Goal: Transaction & Acquisition: Purchase product/service

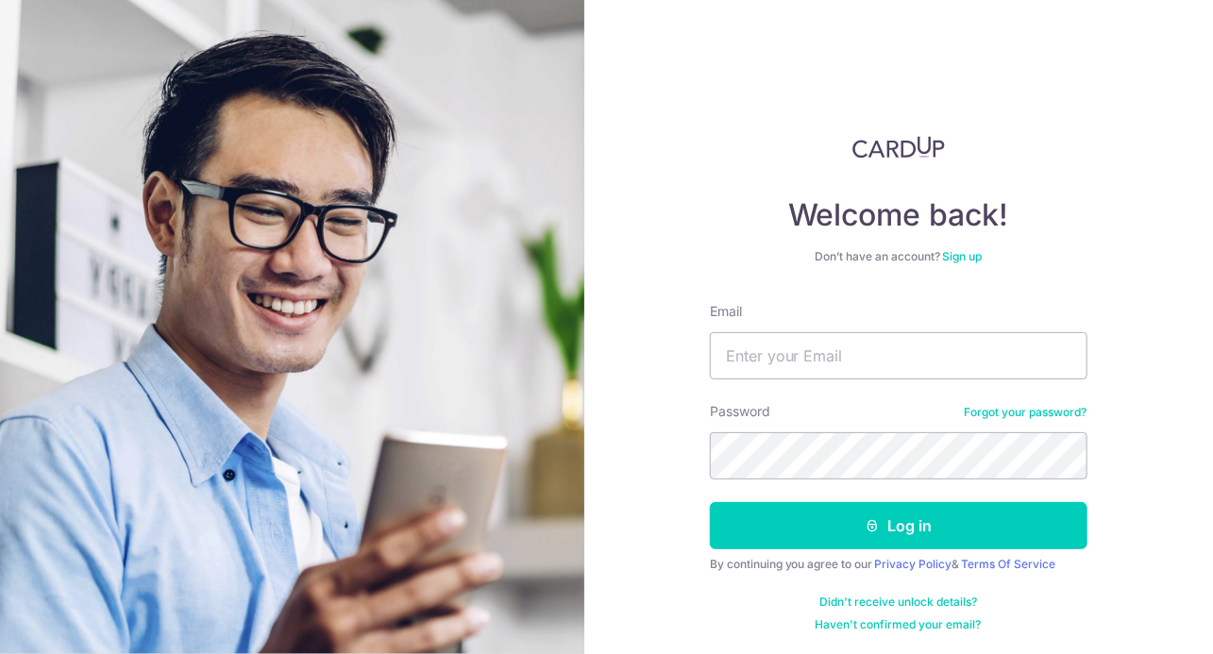
type input "[EMAIL_ADDRESS][DOMAIN_NAME]"
click at [710, 502] on button "Log in" at bounding box center [899, 525] width 378 height 47
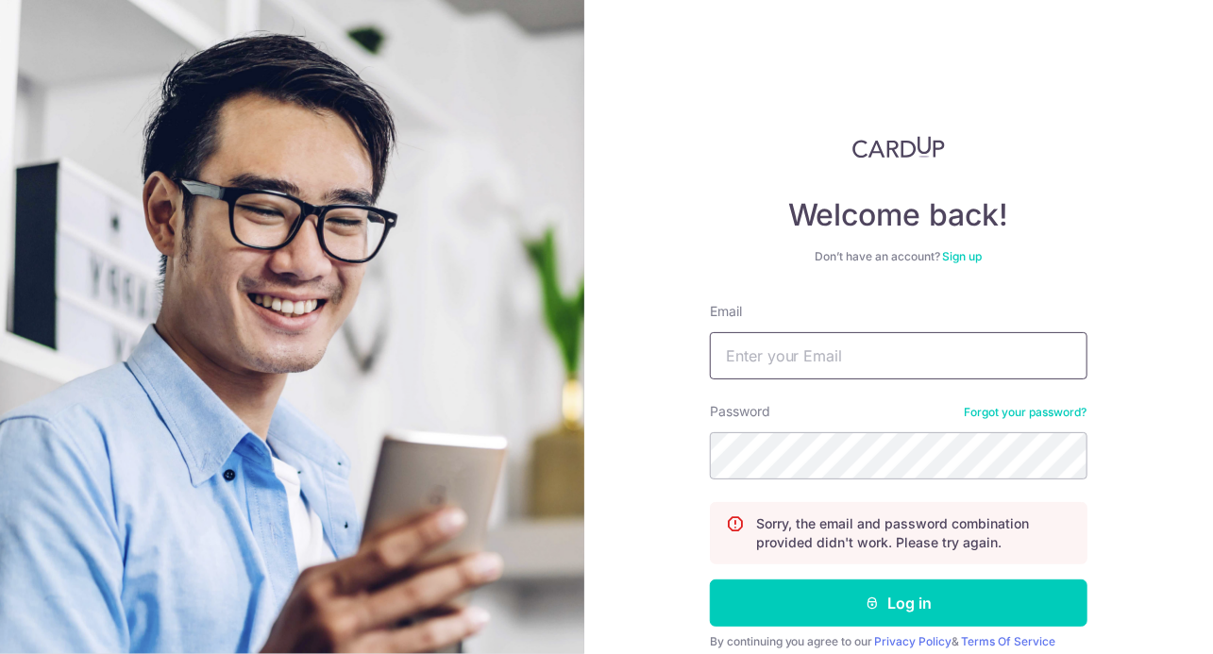
click at [788, 341] on input "Email" at bounding box center [899, 355] width 378 height 47
type input "[EMAIL_ADDRESS][DOMAIN_NAME]"
click at [710, 580] on button "Log in" at bounding box center [899, 603] width 378 height 47
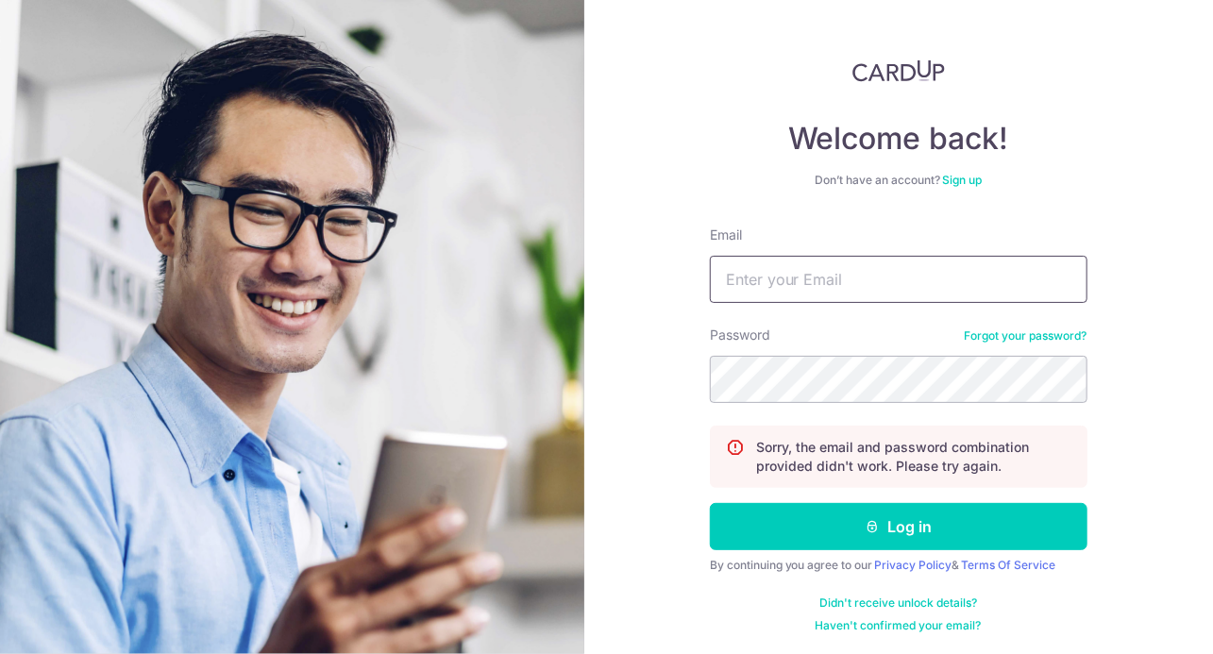
click at [738, 273] on input "Email" at bounding box center [899, 279] width 378 height 47
type input "[EMAIL_ADDRESS][DOMAIN_NAME]"
click at [710, 503] on button "Log in" at bounding box center [899, 526] width 378 height 47
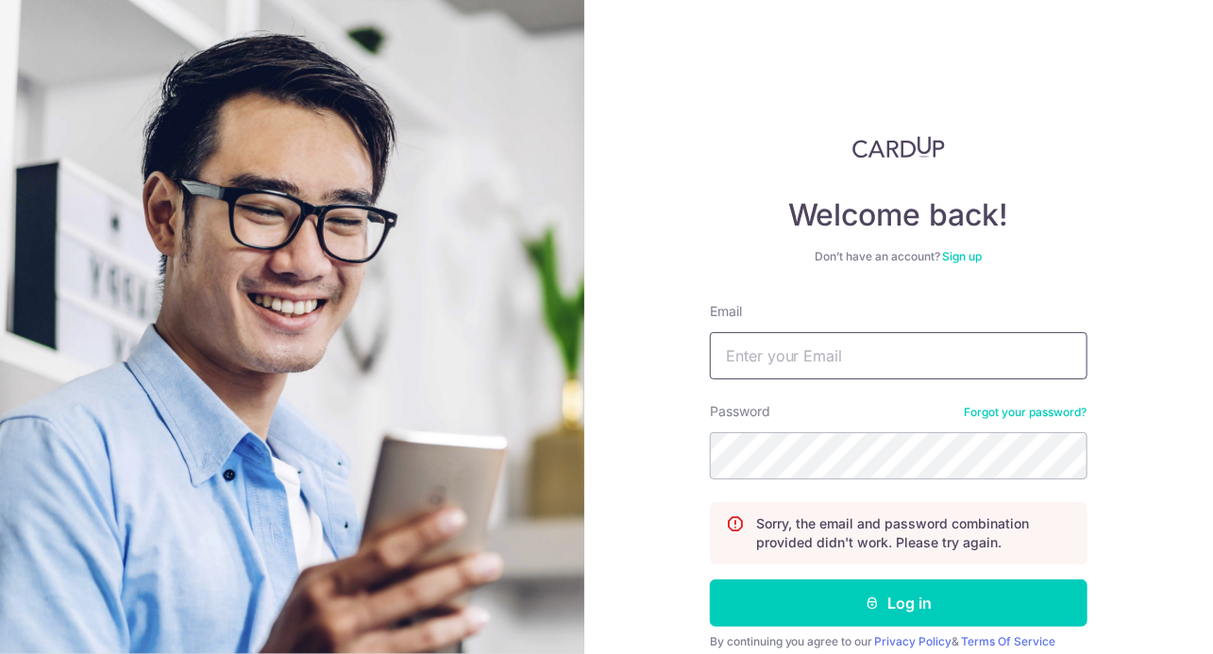
click at [771, 355] on input "Email" at bounding box center [899, 355] width 378 height 47
type input "[EMAIL_ADDRESS][DOMAIN_NAME]"
click at [710, 580] on button "Log in" at bounding box center [899, 603] width 378 height 47
click at [781, 363] on input "Email" at bounding box center [899, 355] width 378 height 47
type input "02040814abcD$"
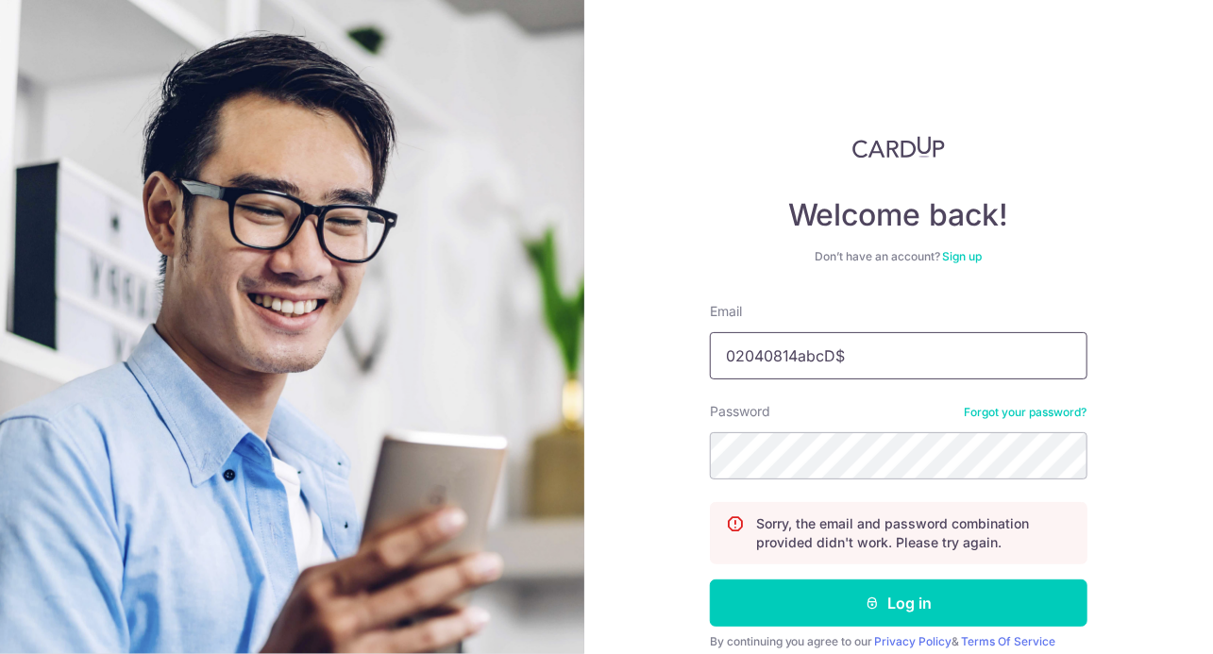
drag, startPoint x: 852, startPoint y: 349, endPoint x: 507, endPoint y: 348, distance: 344.6
click at [507, 348] on section "Welcome back! Don’t have an account? Sign up Email 02040814abcD$ Password Forgo…" at bounding box center [606, 327] width 1213 height 654
click at [732, 346] on input "Email" at bounding box center [899, 355] width 378 height 47
type input "[EMAIL_ADDRESS][DOMAIN_NAME]"
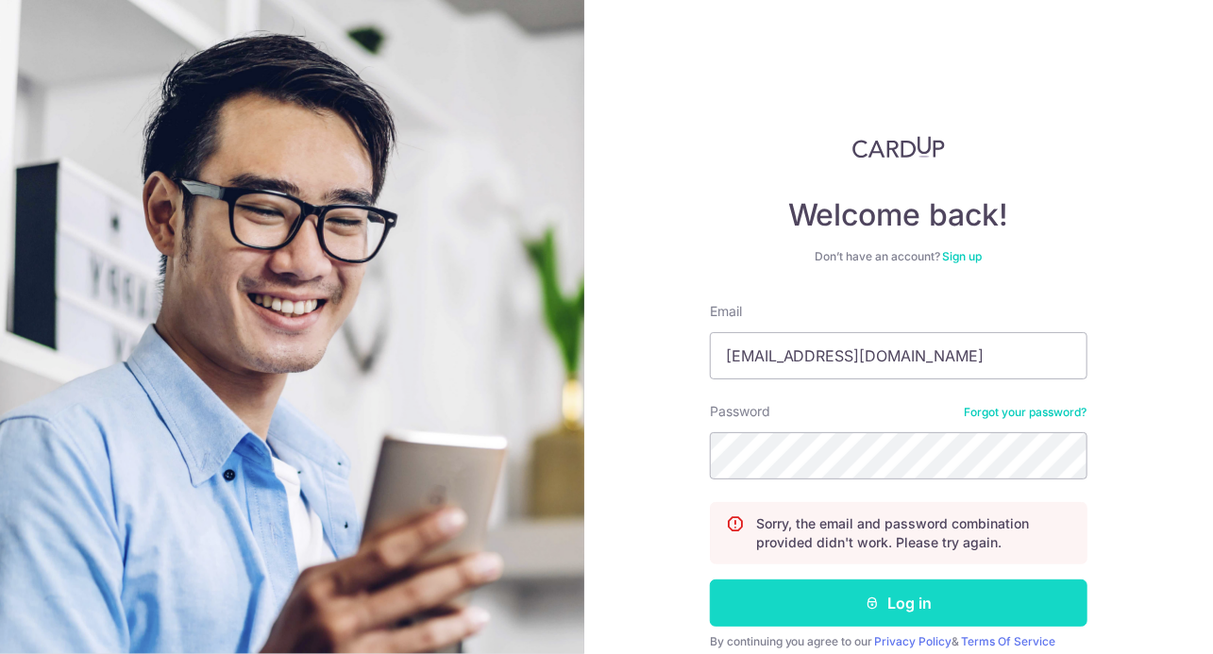
click at [883, 605] on button "Log in" at bounding box center [899, 603] width 378 height 47
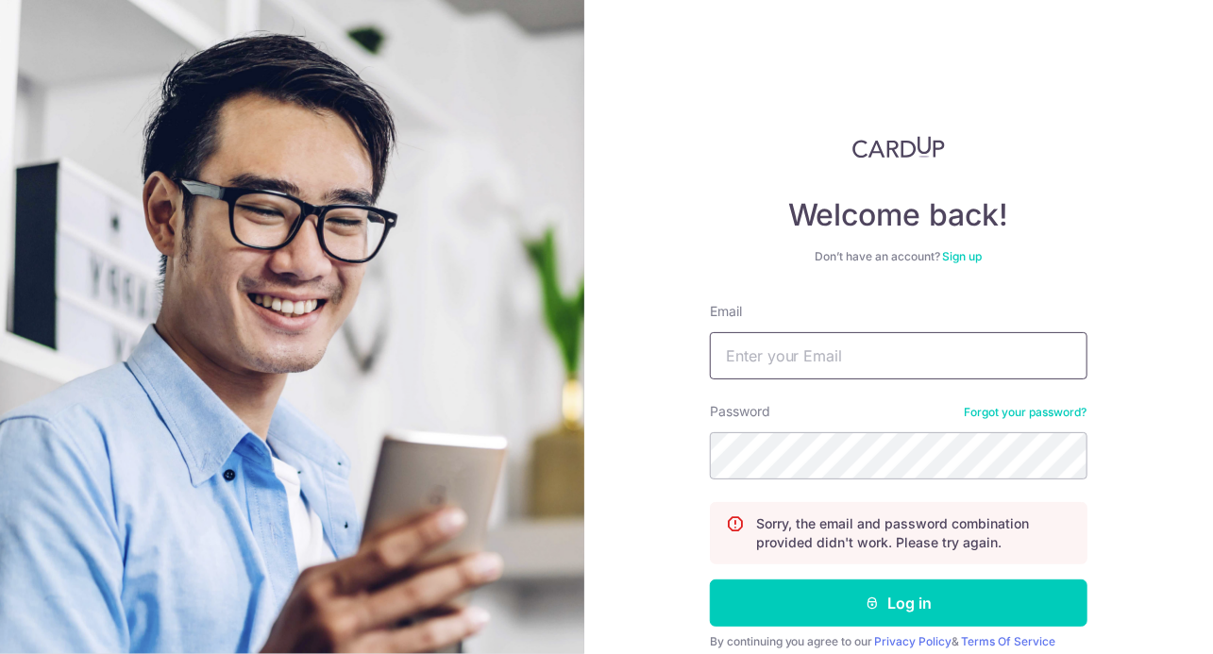
click at [787, 368] on input "Email" at bounding box center [899, 355] width 378 height 47
type input "[EMAIL_ADDRESS][DOMAIN_NAME]"
click at [710, 580] on button "Log in" at bounding box center [899, 603] width 378 height 47
click at [798, 362] on input "Email" at bounding box center [899, 355] width 378 height 47
type input "[EMAIL_ADDRESS][DOMAIN_NAME]"
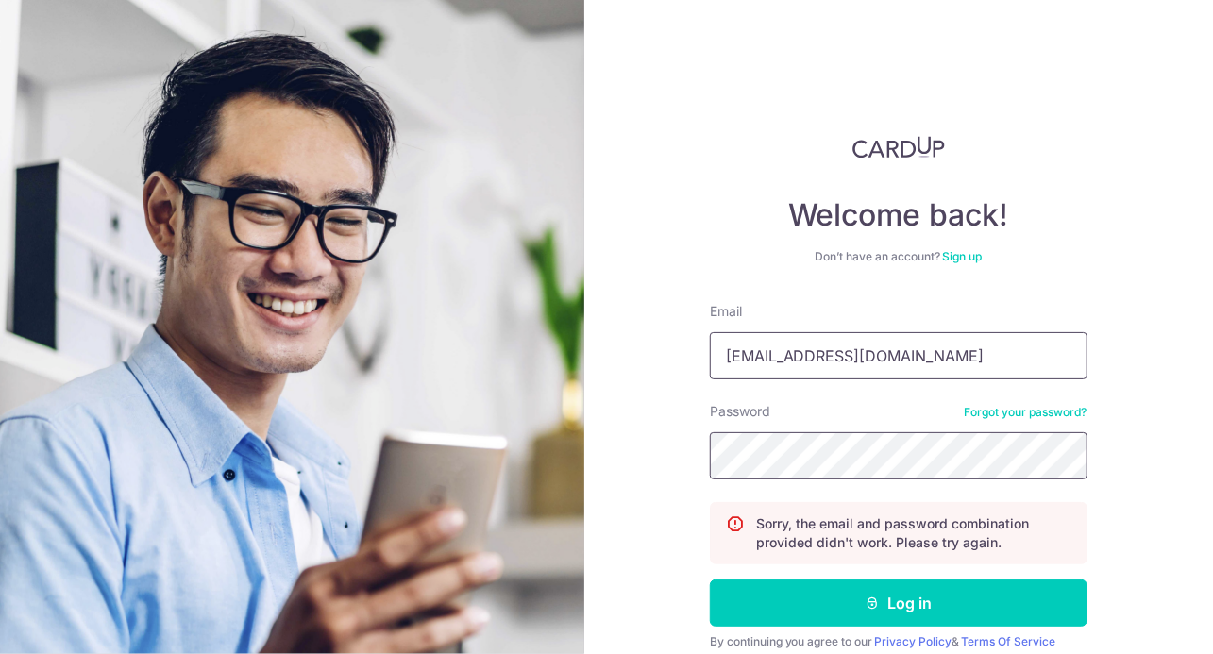
click at [710, 580] on button "Log in" at bounding box center [899, 603] width 378 height 47
click at [849, 372] on input "Email" at bounding box center [899, 355] width 378 height 47
type input "[EMAIL_ADDRESS][DOMAIN_NAME]"
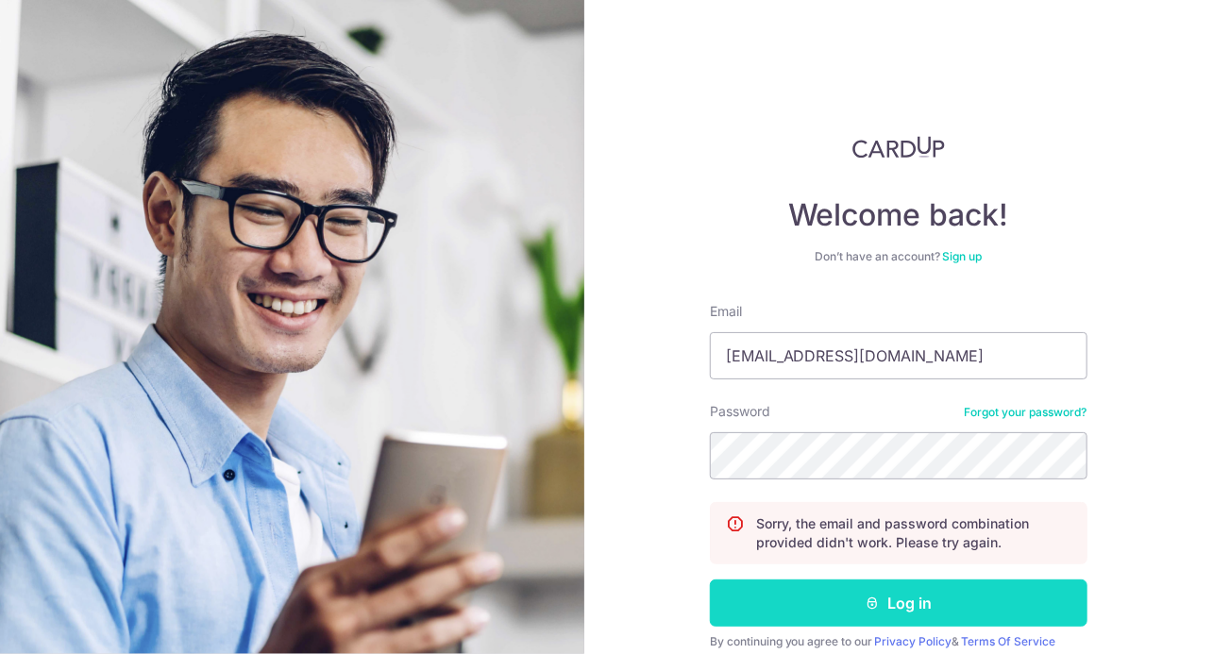
click at [930, 613] on button "Log in" at bounding box center [899, 603] width 378 height 47
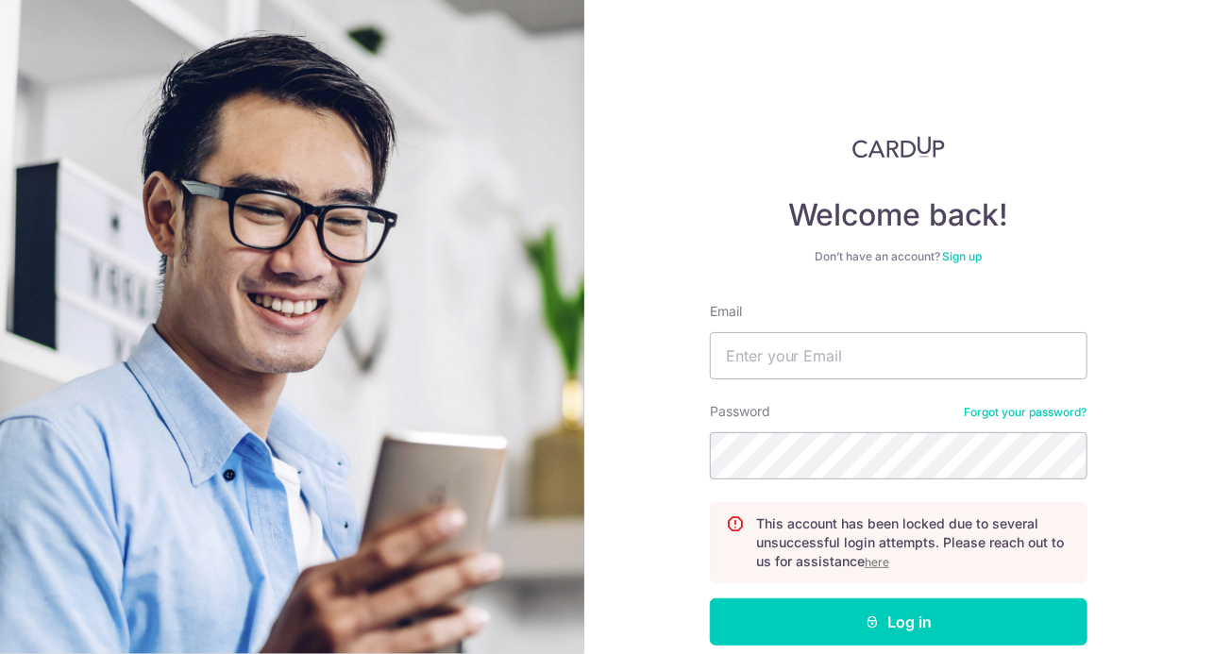
click at [1037, 421] on div "Password Forgot your password?" at bounding box center [899, 440] width 378 height 77
click at [1030, 413] on link "Forgot your password?" at bounding box center [1026, 412] width 123 height 15
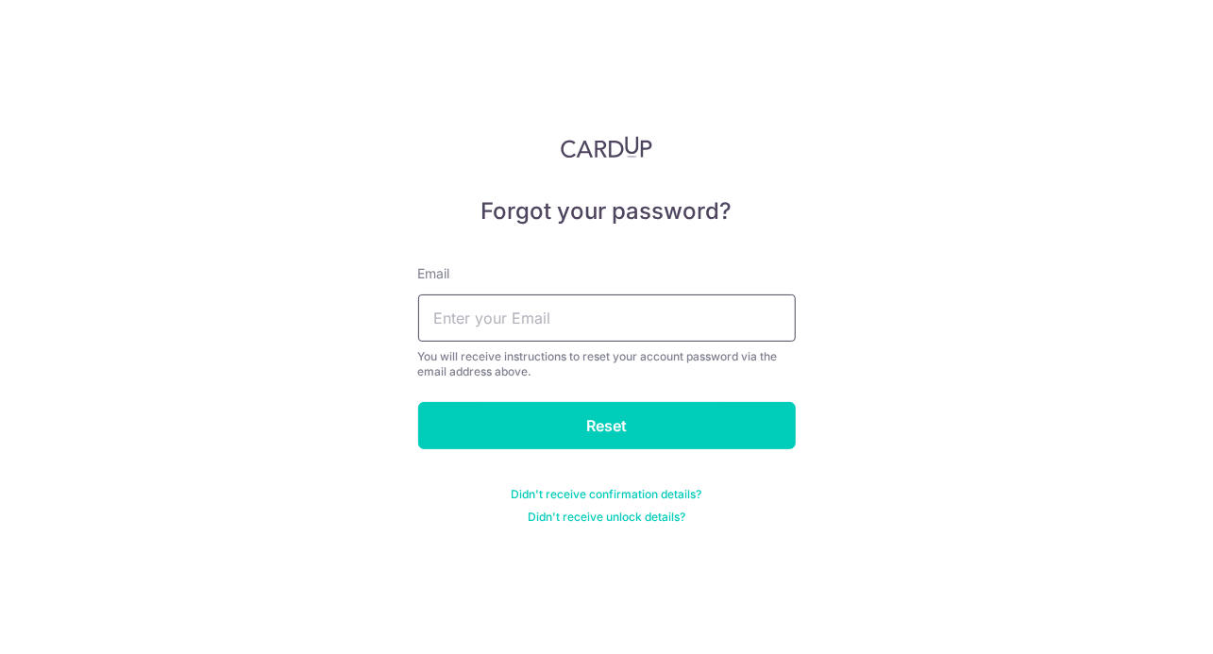
drag, startPoint x: 576, startPoint y: 319, endPoint x: 570, endPoint y: 333, distance: 15.3
click at [575, 319] on input "text" at bounding box center [607, 318] width 378 height 47
type input "NANA_6788@HOTMAIL.COM"
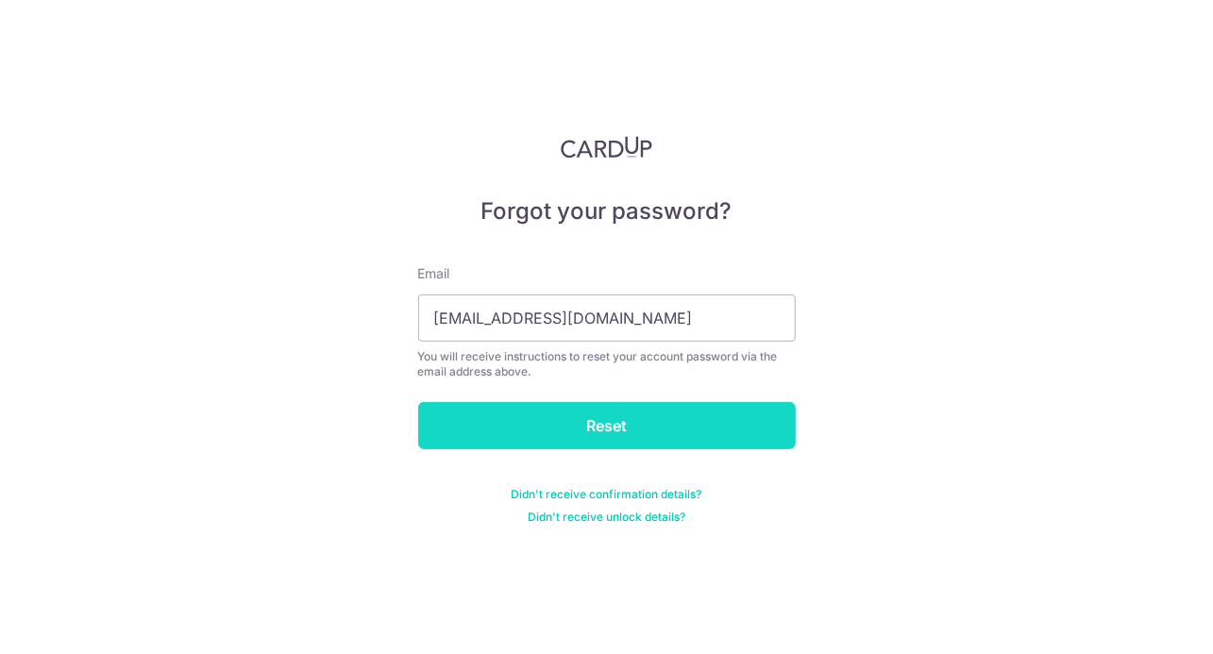
click at [547, 413] on input "Reset" at bounding box center [607, 425] width 378 height 47
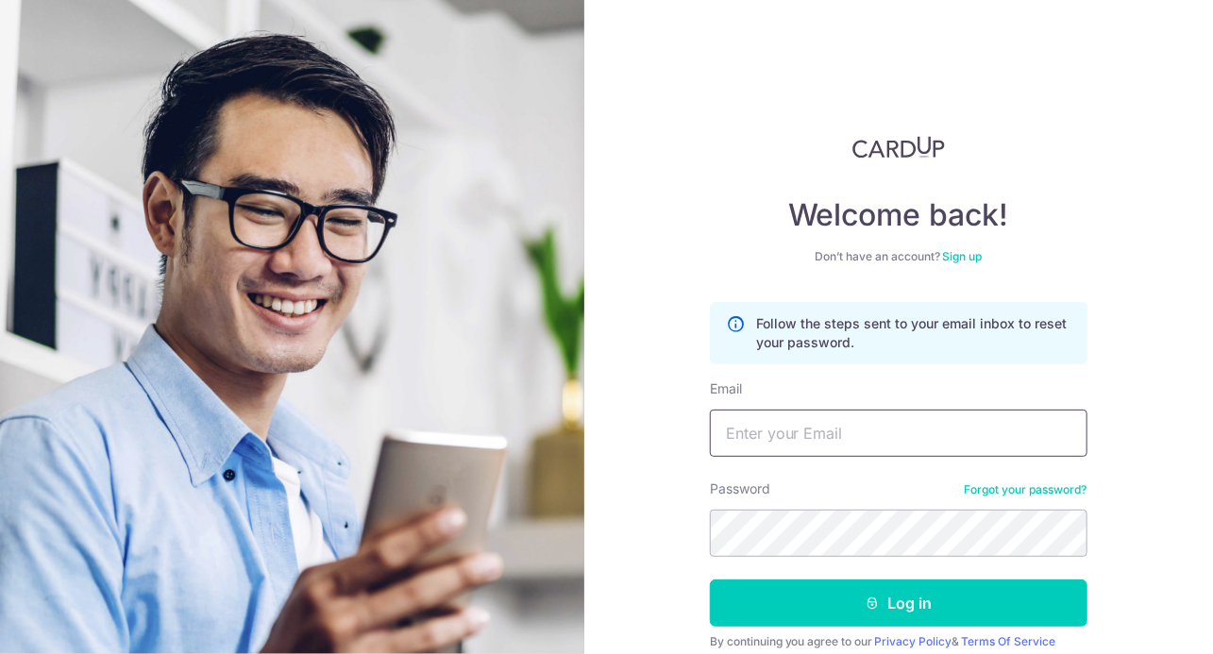
click at [761, 428] on input "Email" at bounding box center [899, 433] width 378 height 47
type input "[EMAIL_ADDRESS][DOMAIN_NAME]"
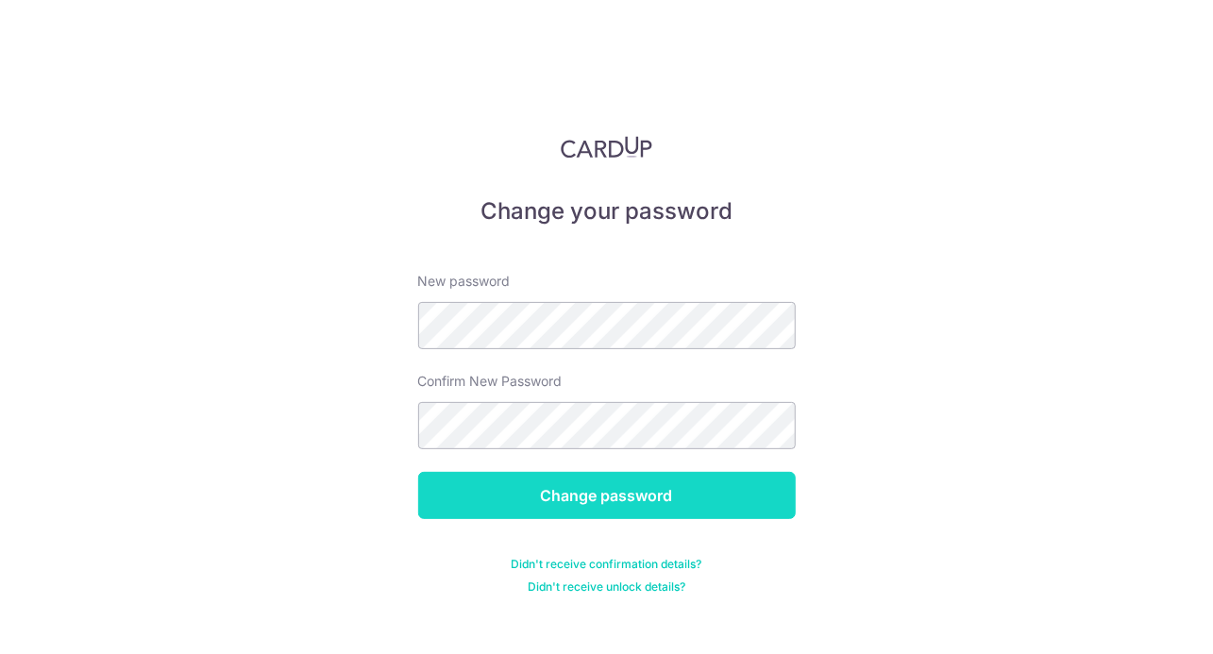
click at [581, 502] on input "Change password" at bounding box center [607, 495] width 378 height 47
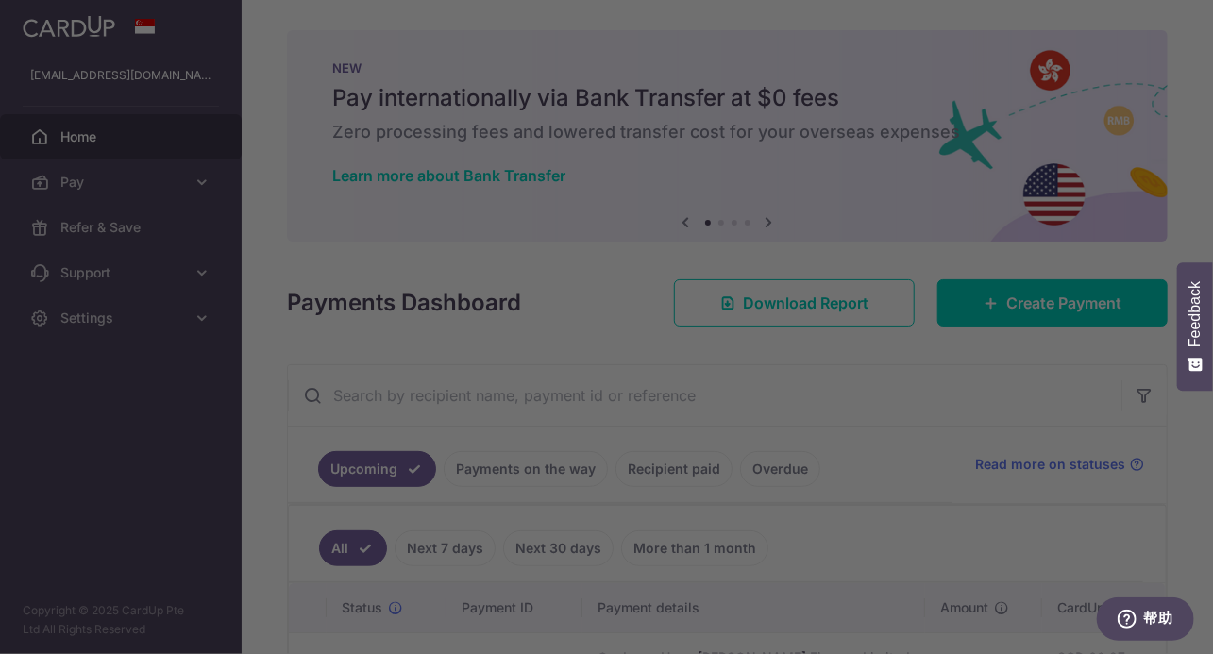
click at [911, 184] on div at bounding box center [612, 330] width 1225 height 661
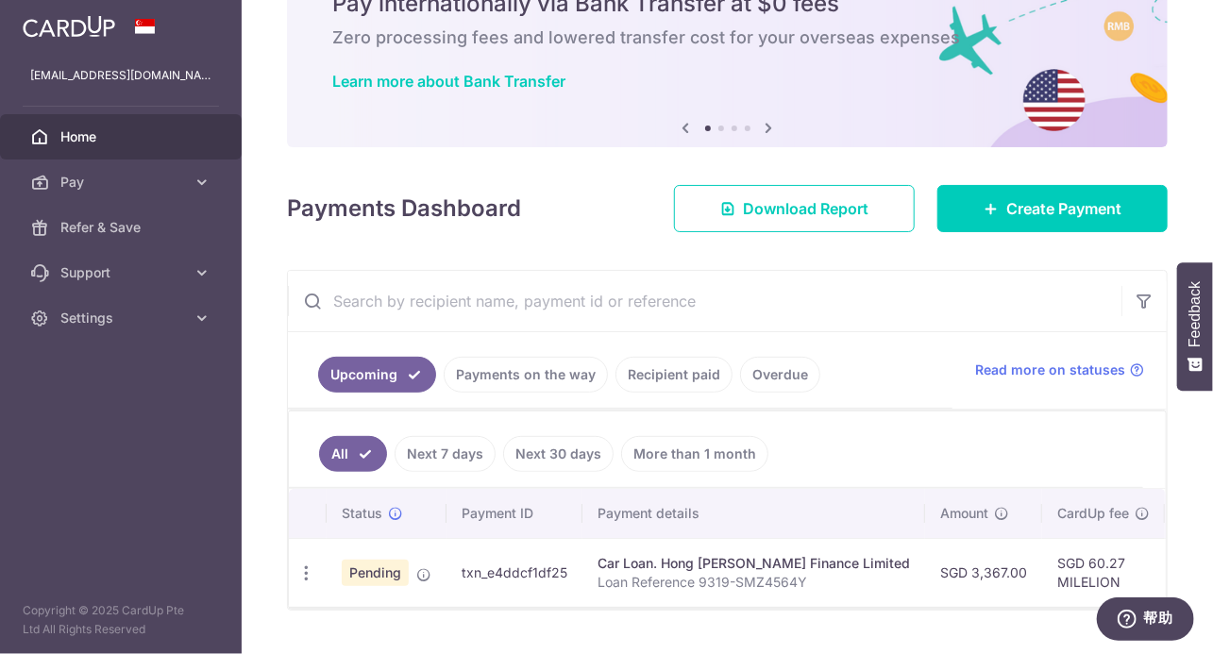
scroll to position [144, 0]
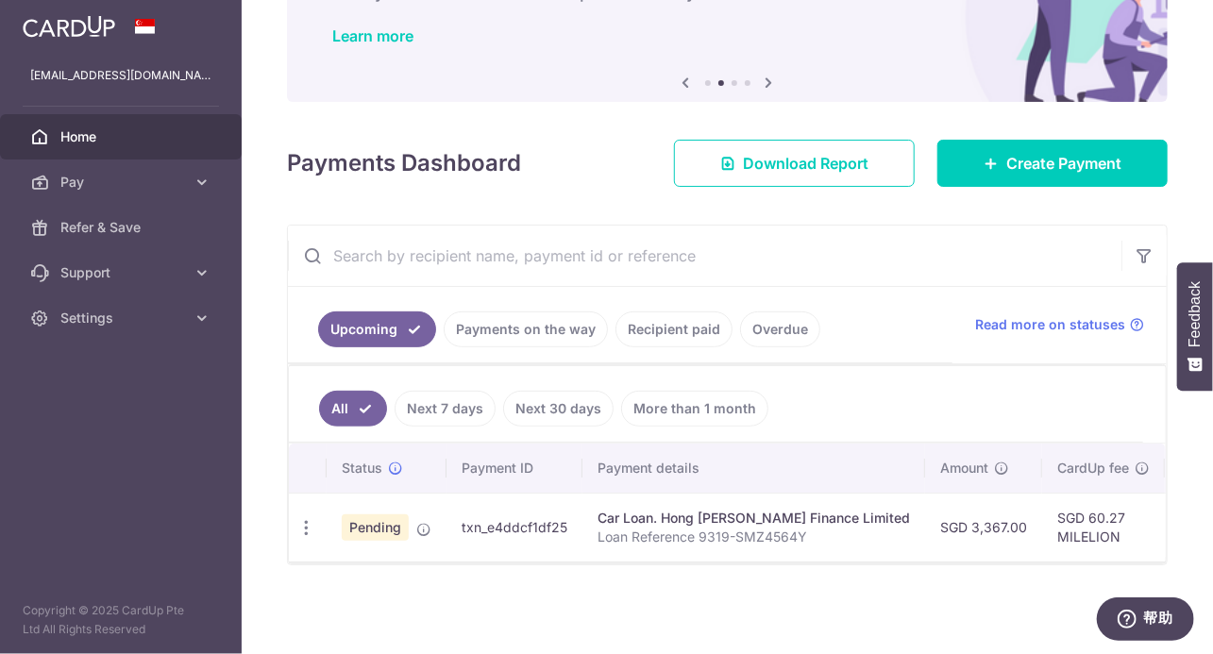
click at [496, 329] on link "Payments on the way" at bounding box center [526, 330] width 164 height 36
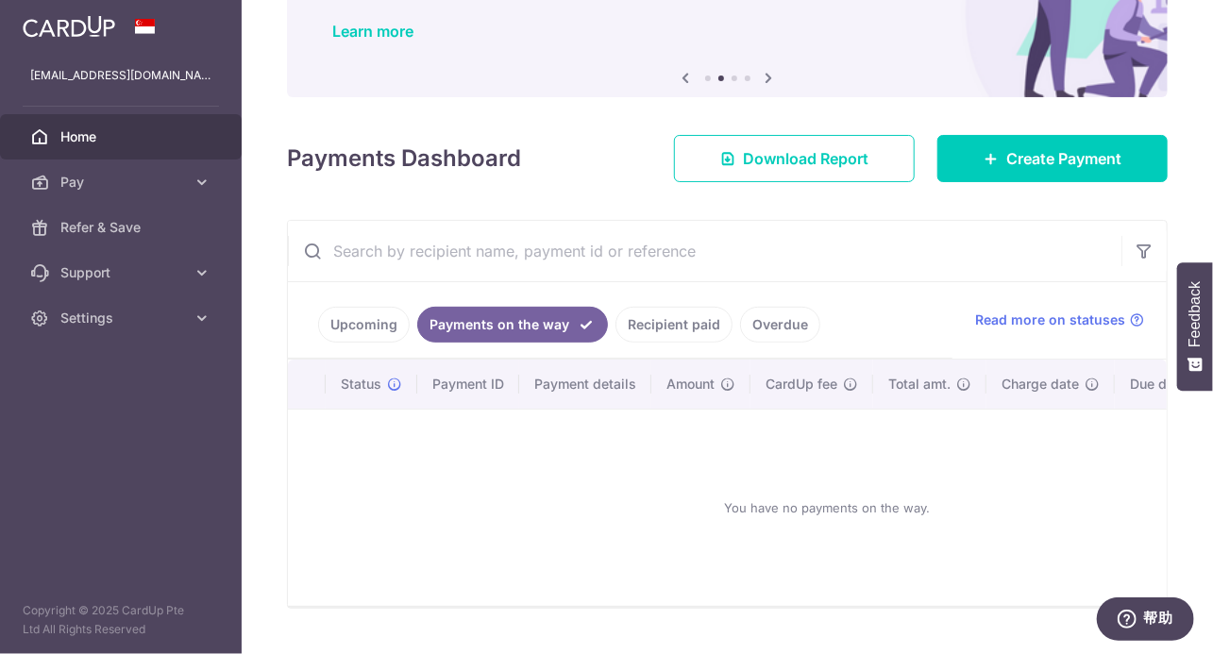
click at [372, 327] on link "Upcoming" at bounding box center [364, 325] width 92 height 36
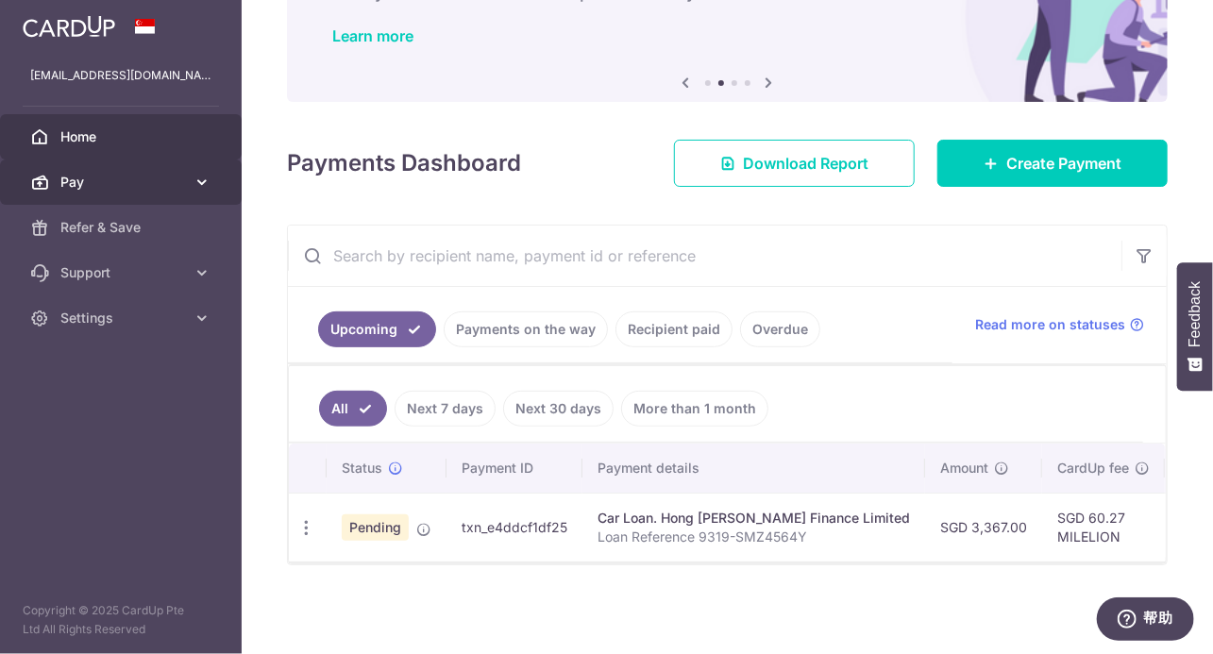
click at [93, 185] on span "Pay" at bounding box center [122, 182] width 125 height 19
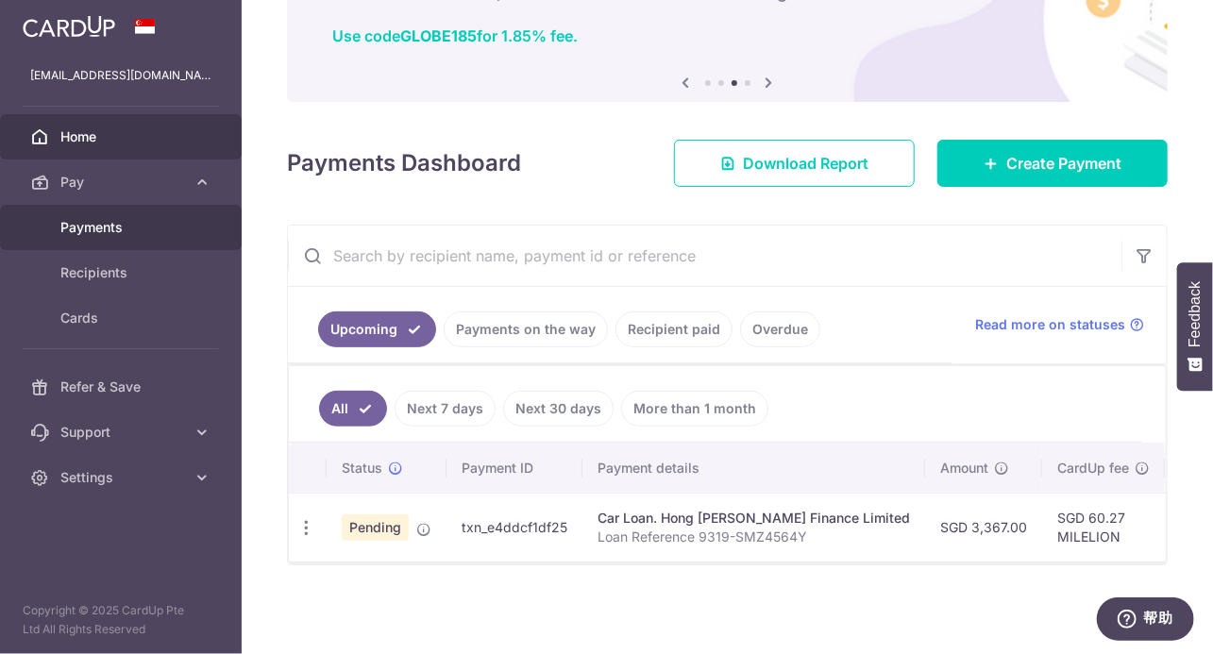
click at [95, 223] on span "Payments" at bounding box center [122, 227] width 125 height 19
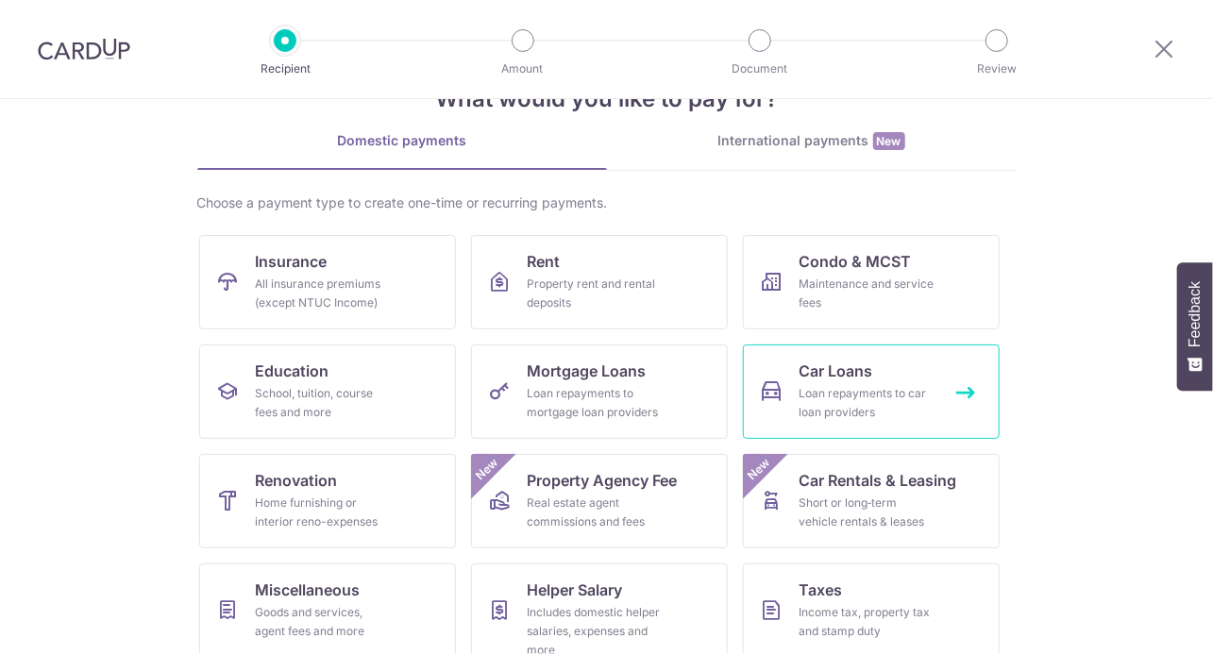
scroll to position [94, 0]
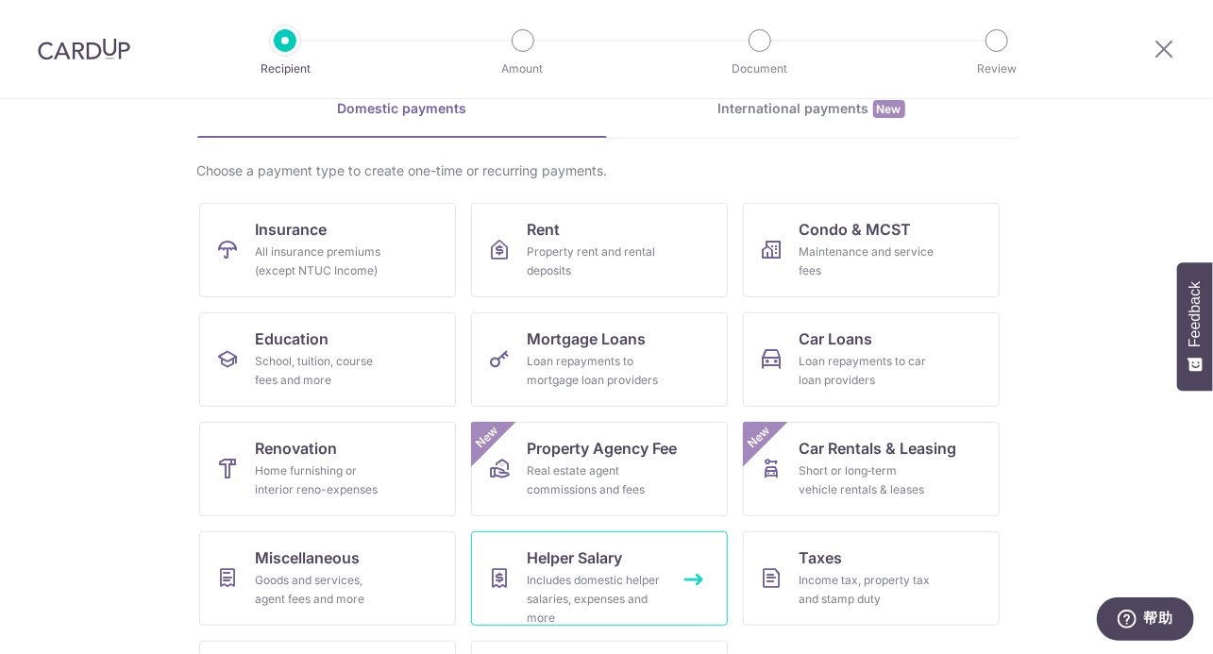
click at [619, 551] on span "Helper Salary" at bounding box center [575, 558] width 95 height 23
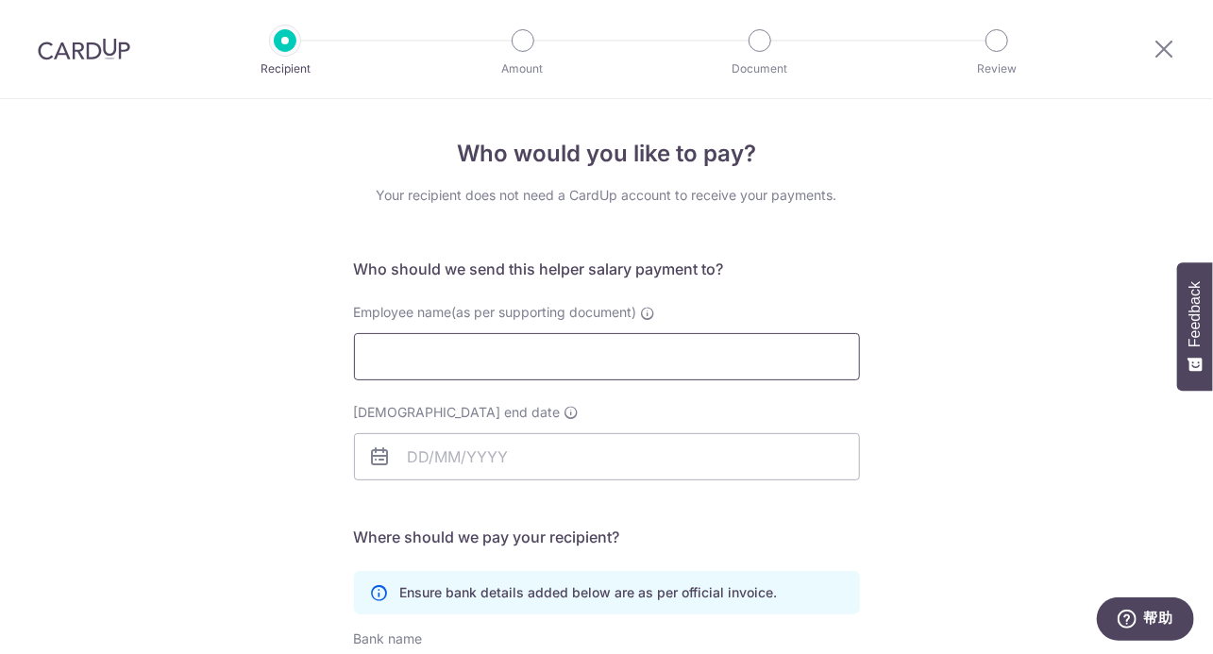
click at [428, 372] on input "Employee name(as per supporting document)" at bounding box center [607, 356] width 506 height 47
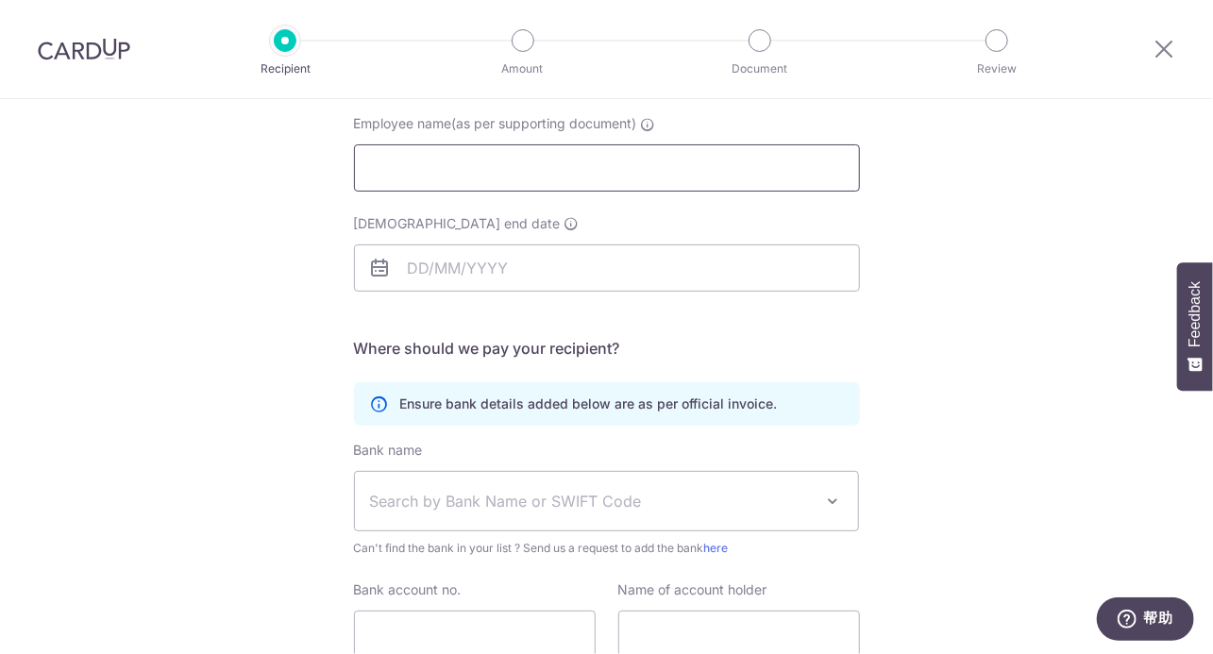
scroll to position [283, 0]
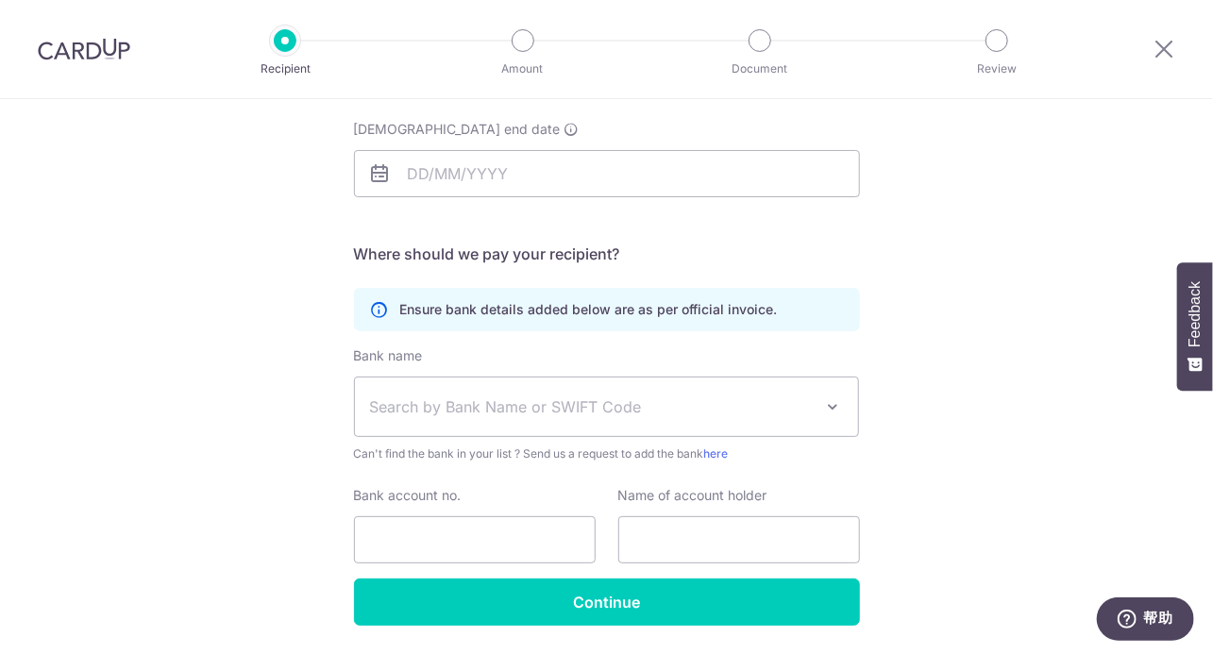
click at [371, 177] on icon at bounding box center [380, 173] width 23 height 23
click at [435, 186] on input "Employment contract end date" at bounding box center [607, 173] width 506 height 47
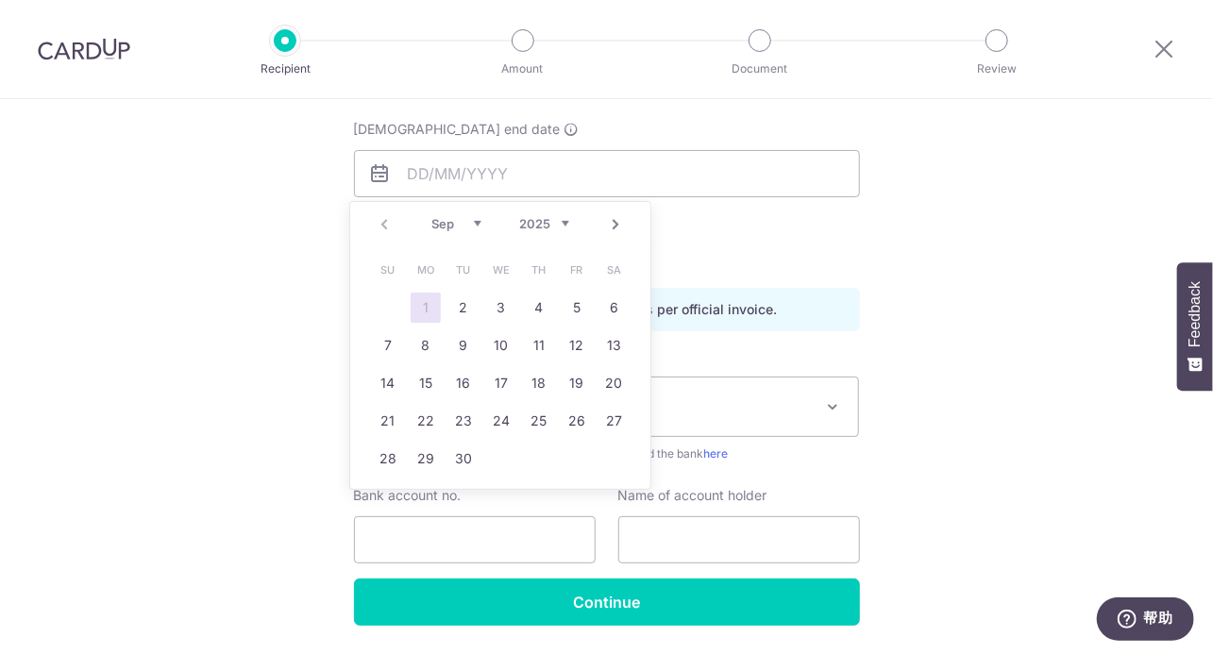
click at [908, 301] on div "Who would you like to pay? Your recipient does not need a CardUp account to rec…" at bounding box center [606, 265] width 1213 height 899
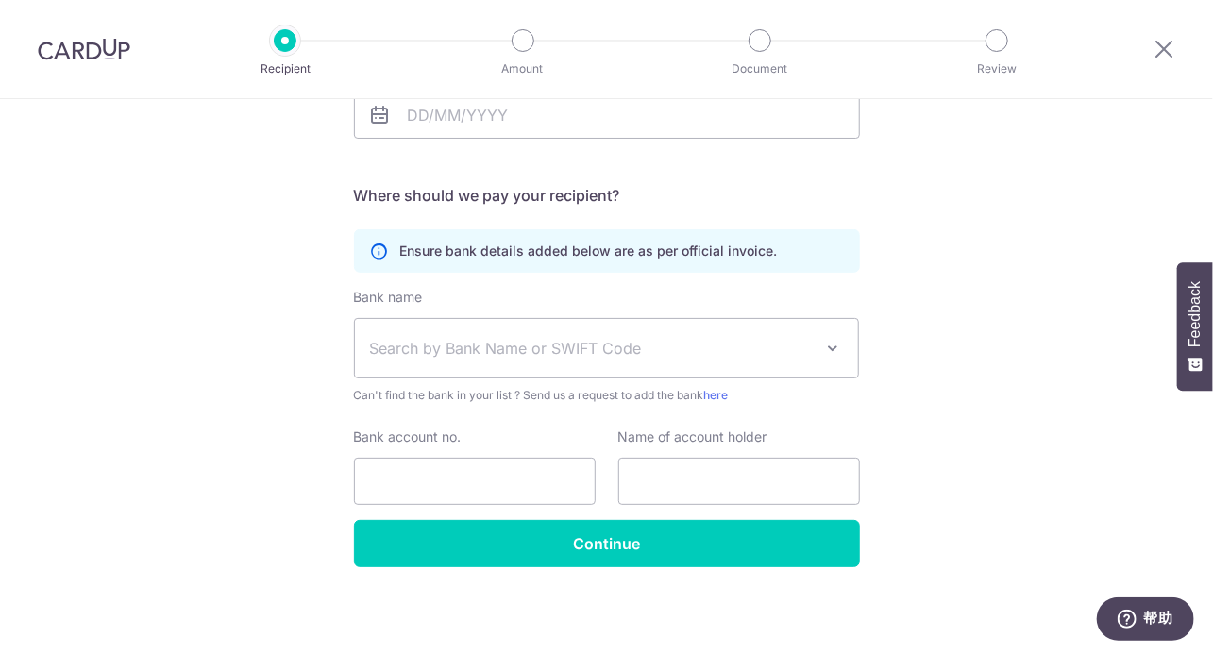
scroll to position [0, 0]
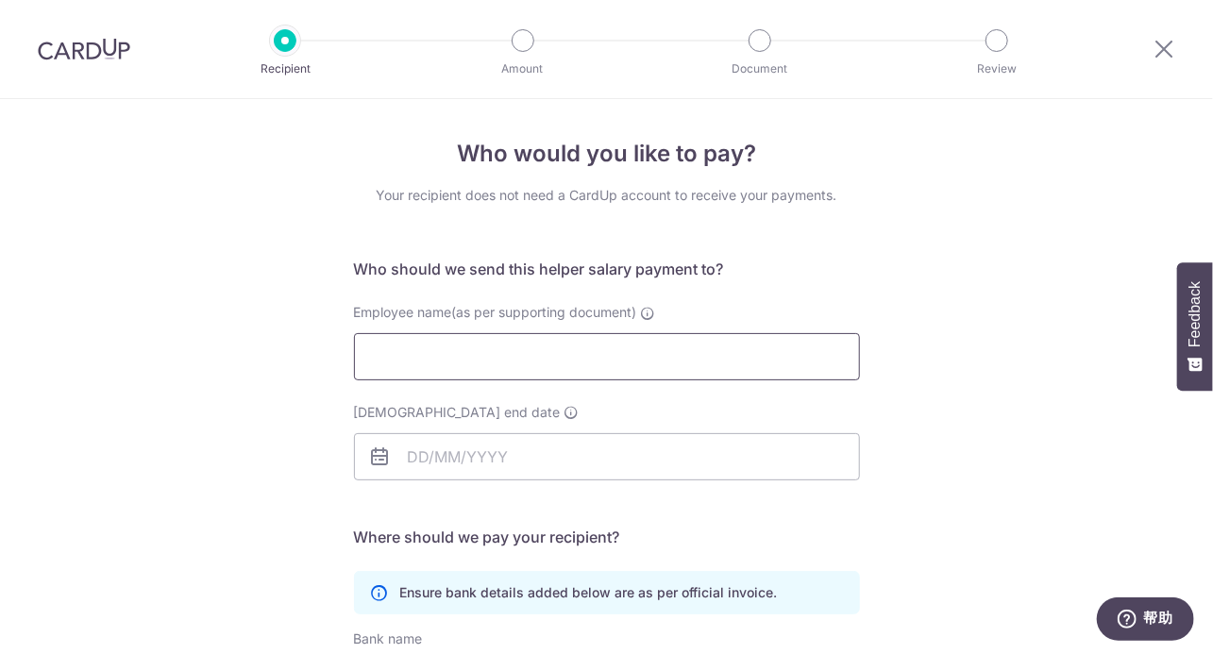
click at [512, 349] on input "Employee name(as per supporting document)" at bounding box center [607, 356] width 506 height 47
type input "SITI MASITOH"
click at [479, 463] on input "Employment contract end date" at bounding box center [607, 456] width 506 height 47
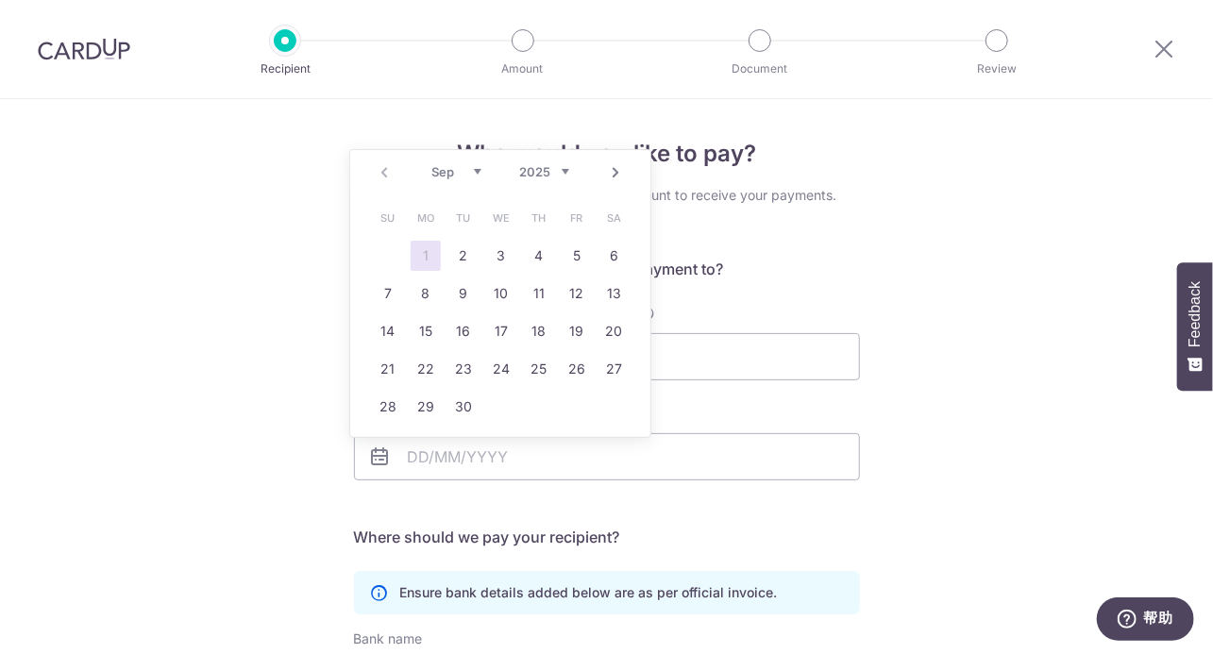
click at [560, 172] on select "2025 2026 2027 2028 2029 2030 2031 2032 2033 2034 2035" at bounding box center [544, 171] width 50 height 15
click at [495, 409] on link "30" at bounding box center [501, 407] width 30 height 30
type input "[DATE]"
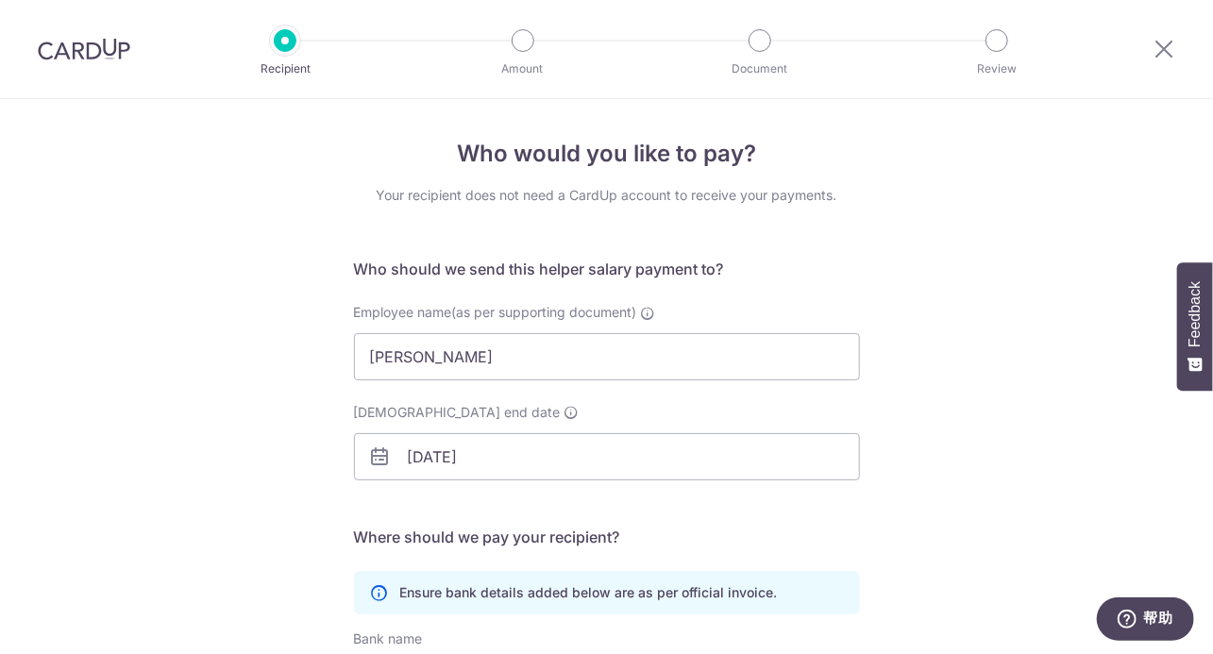
click at [969, 483] on div "Who would you like to pay? Your recipient does not need a CardUp account to rec…" at bounding box center [606, 548] width 1213 height 899
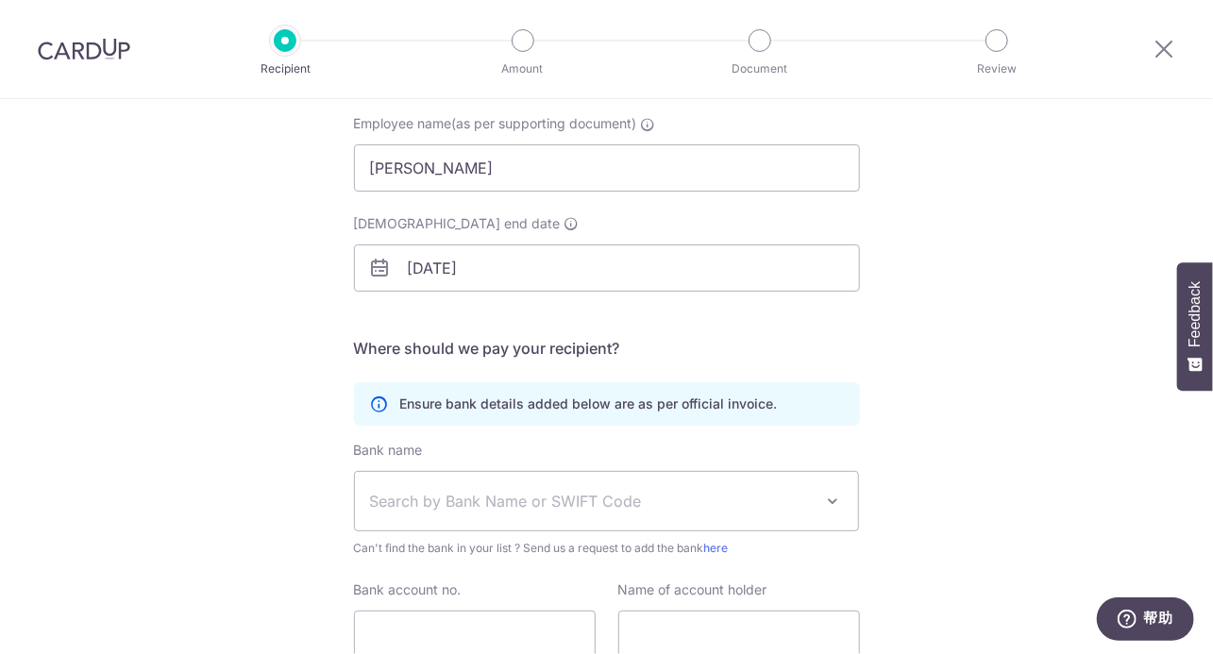
scroll to position [283, 0]
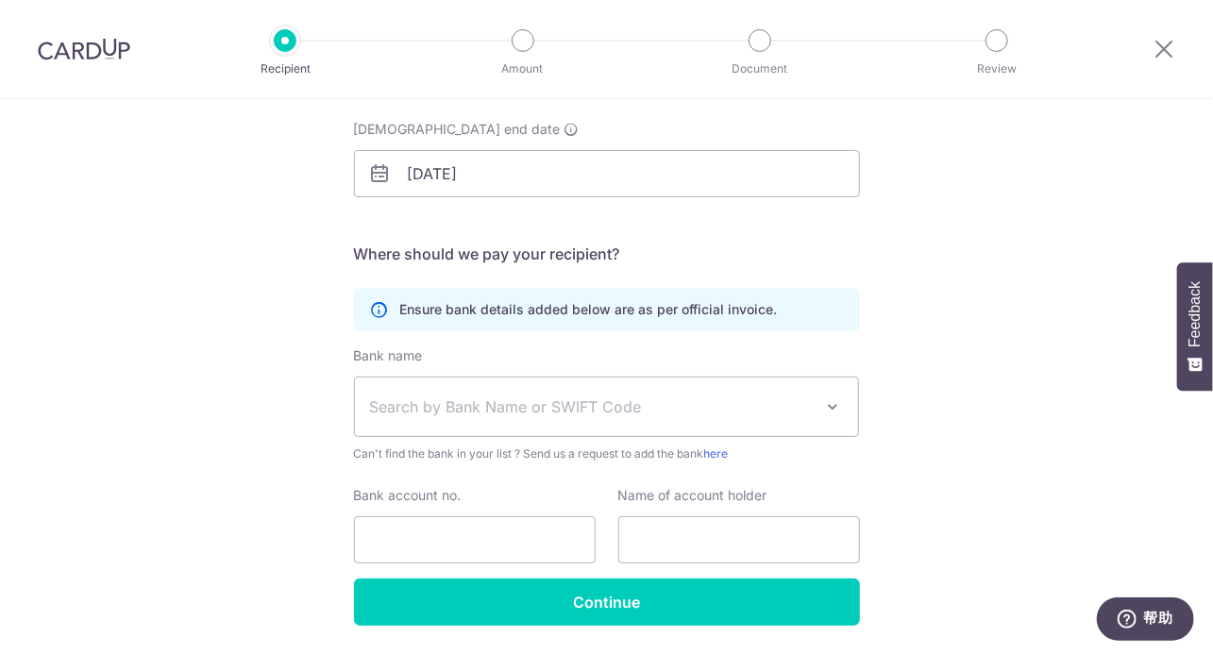
click at [579, 387] on span "Search by Bank Name or SWIFT Code" at bounding box center [607, 407] width 504 height 59
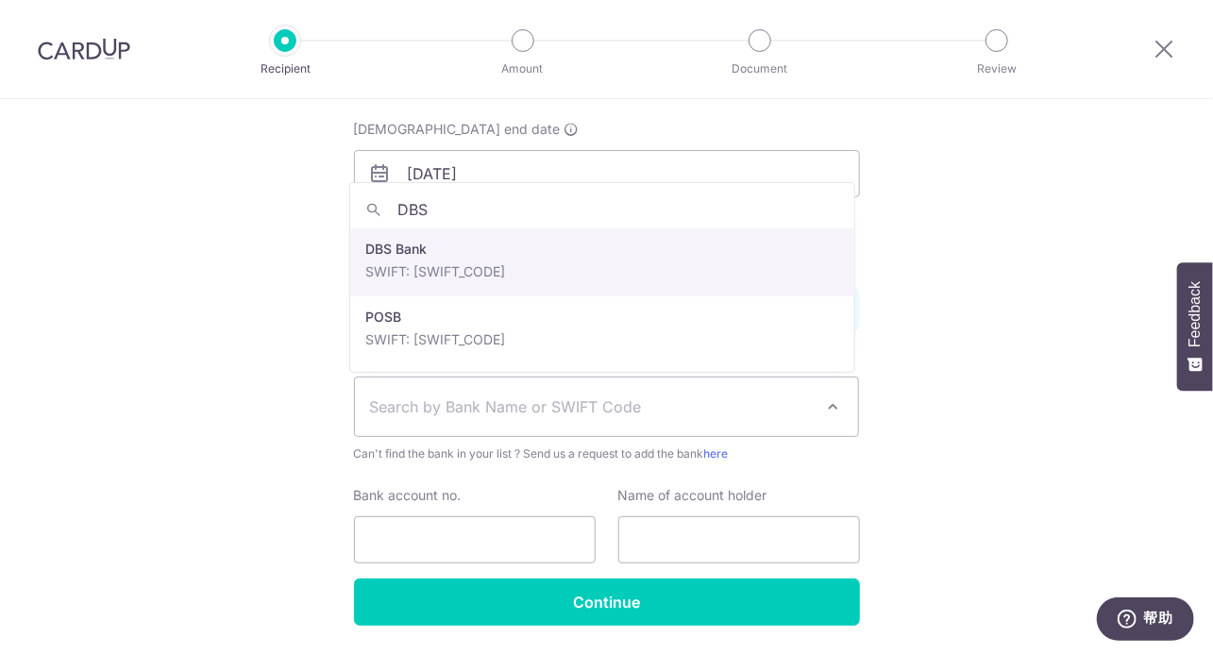
type input "DBS"
select select "6"
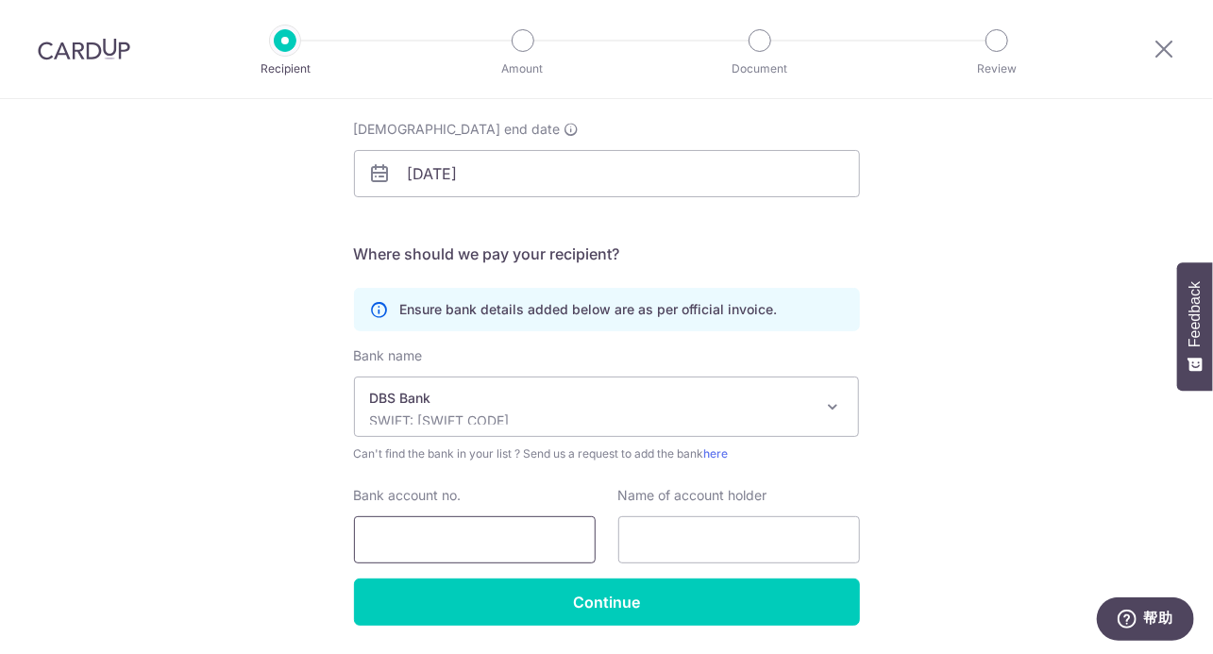
click at [454, 531] on input "Bank account no." at bounding box center [475, 539] width 242 height 47
type input "454444817"
click at [650, 534] on input "text" at bounding box center [739, 539] width 242 height 47
type input "SITI MASITOH"
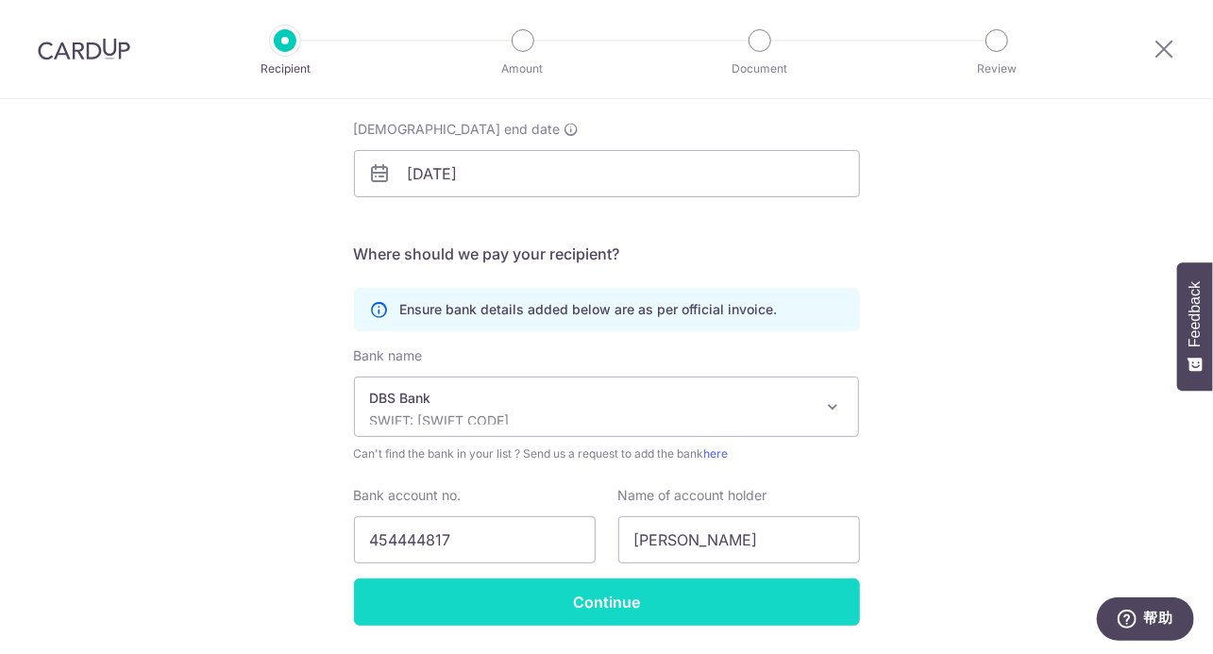
click at [686, 597] on input "Continue" at bounding box center [607, 602] width 506 height 47
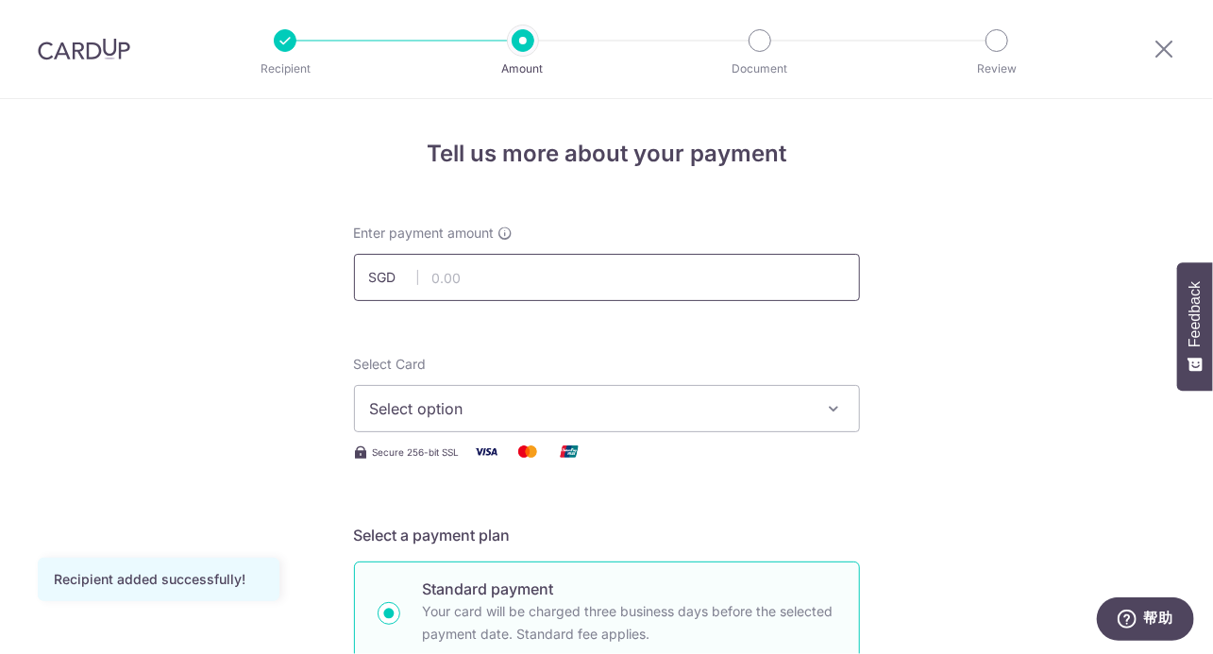
click at [506, 279] on input "text" at bounding box center [607, 277] width 506 height 47
type input "900.00"
click at [520, 412] on span "Select option" at bounding box center [590, 408] width 440 height 23
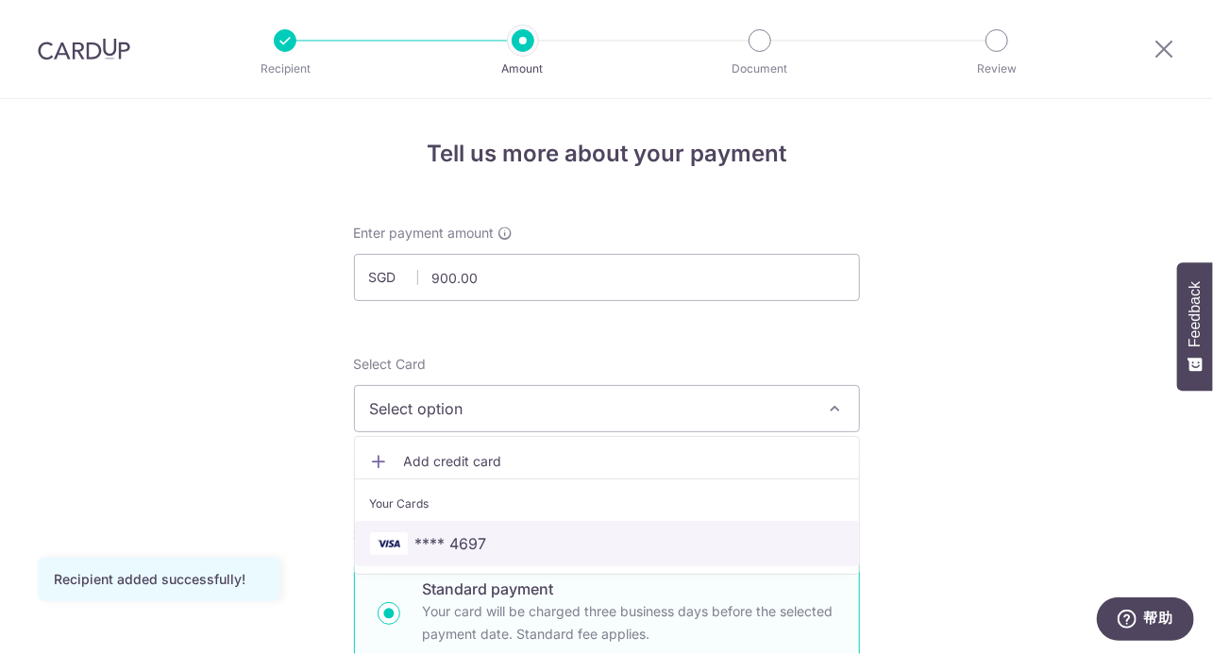
drag, startPoint x: 453, startPoint y: 529, endPoint x: 519, endPoint y: 508, distance: 69.3
click at [453, 529] on link "**** 4697" at bounding box center [607, 543] width 504 height 45
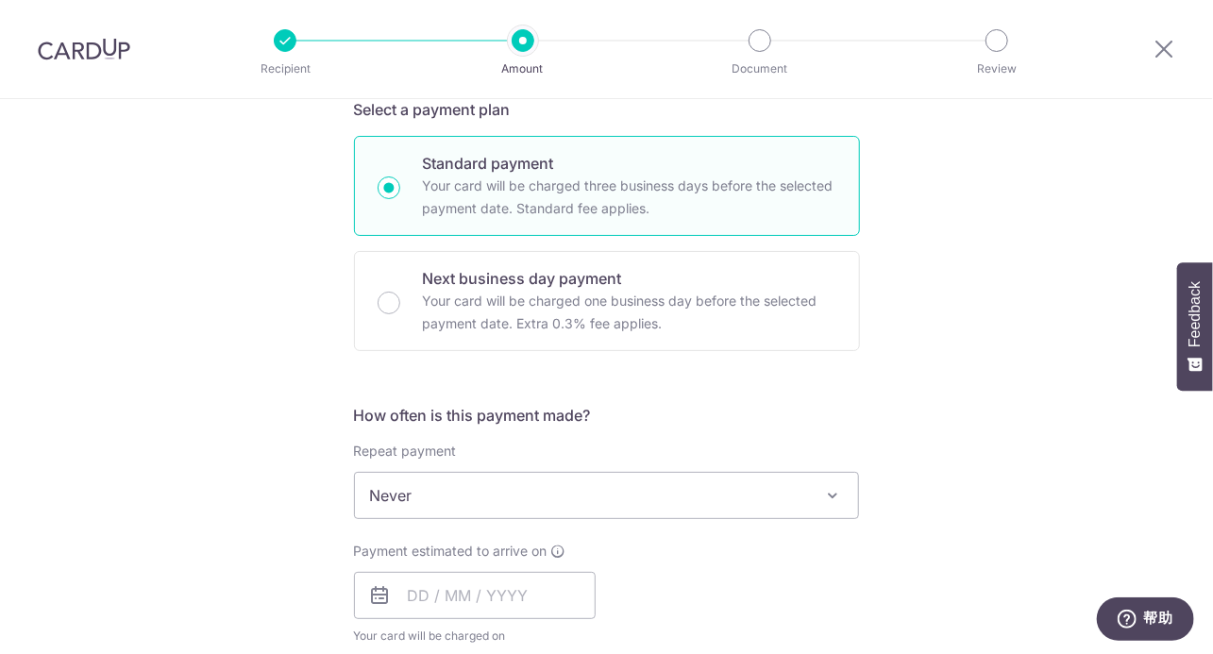
scroll to position [472, 0]
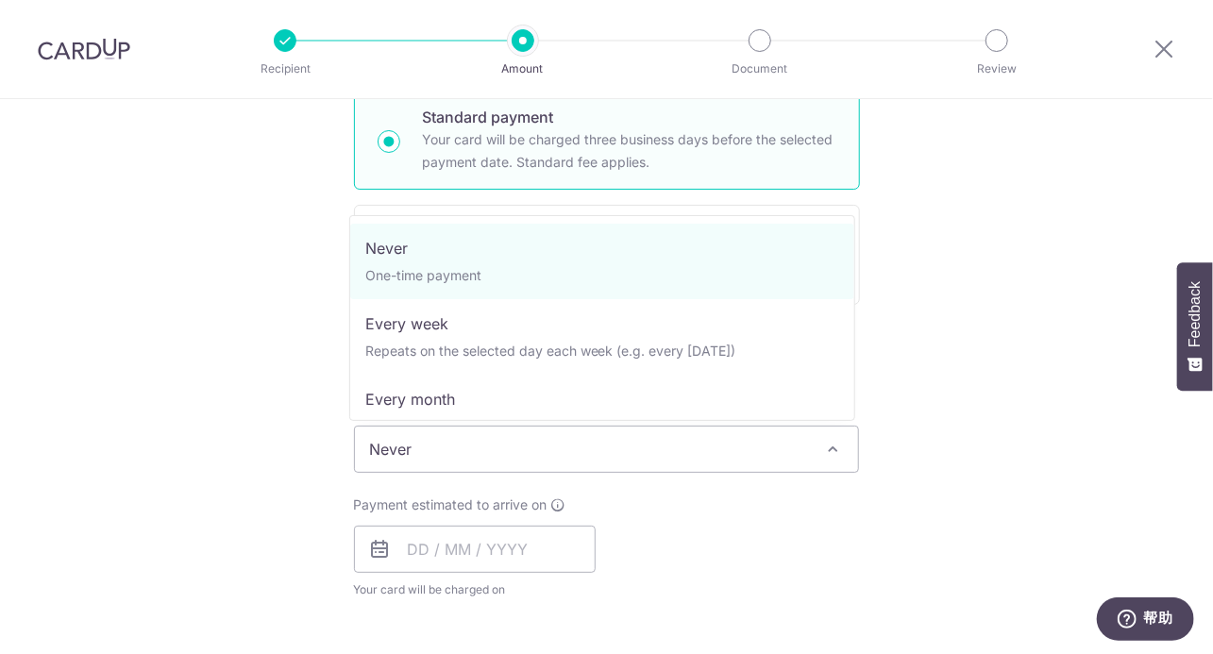
click at [626, 446] on span "Never" at bounding box center [607, 449] width 504 height 45
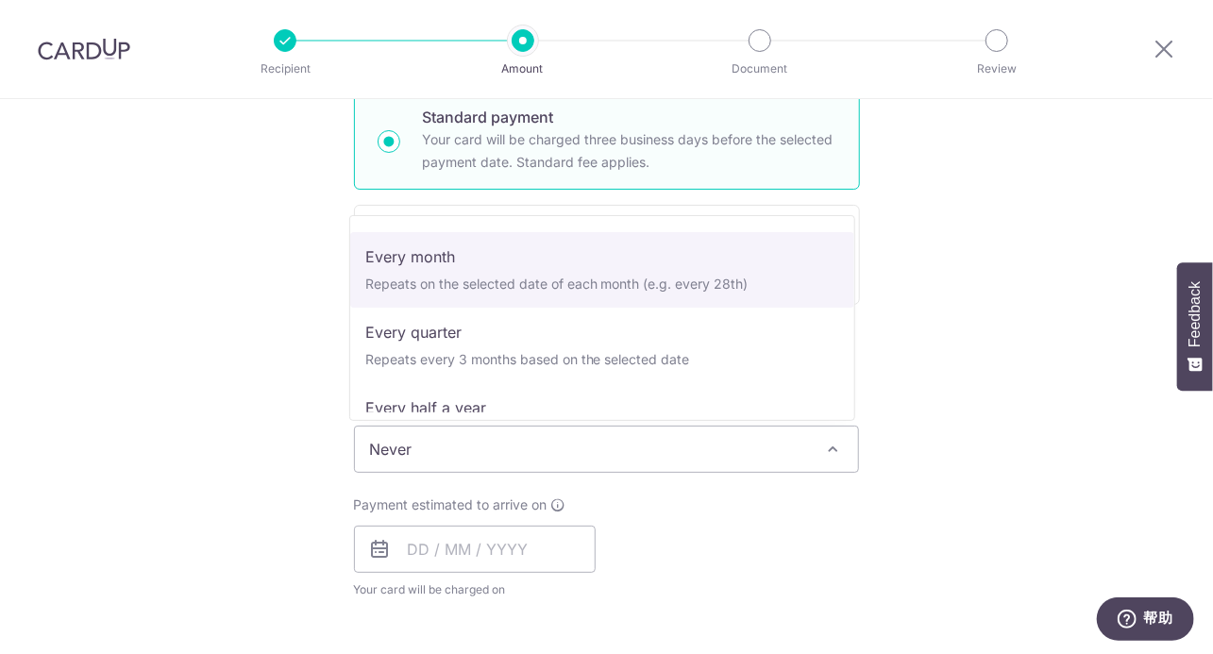
scroll to position [189, 0]
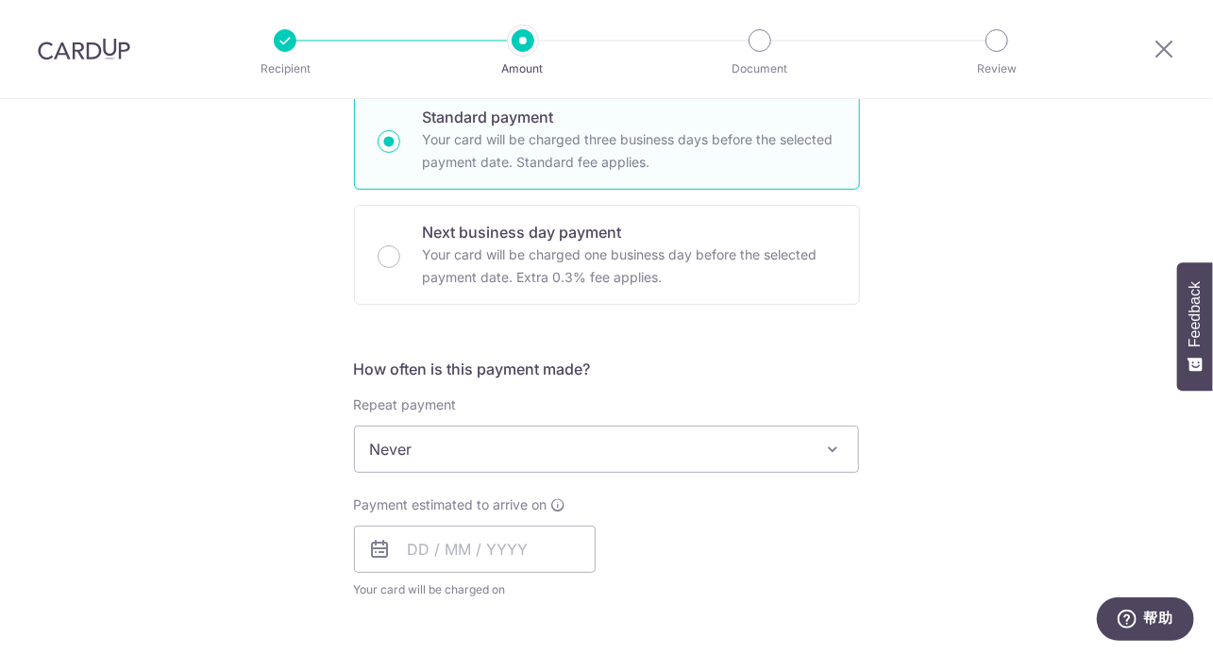
click at [276, 380] on div "Tell us more about your payment Enter payment amount SGD 900.00 900.00 Recipien…" at bounding box center [606, 481] width 1213 height 1708
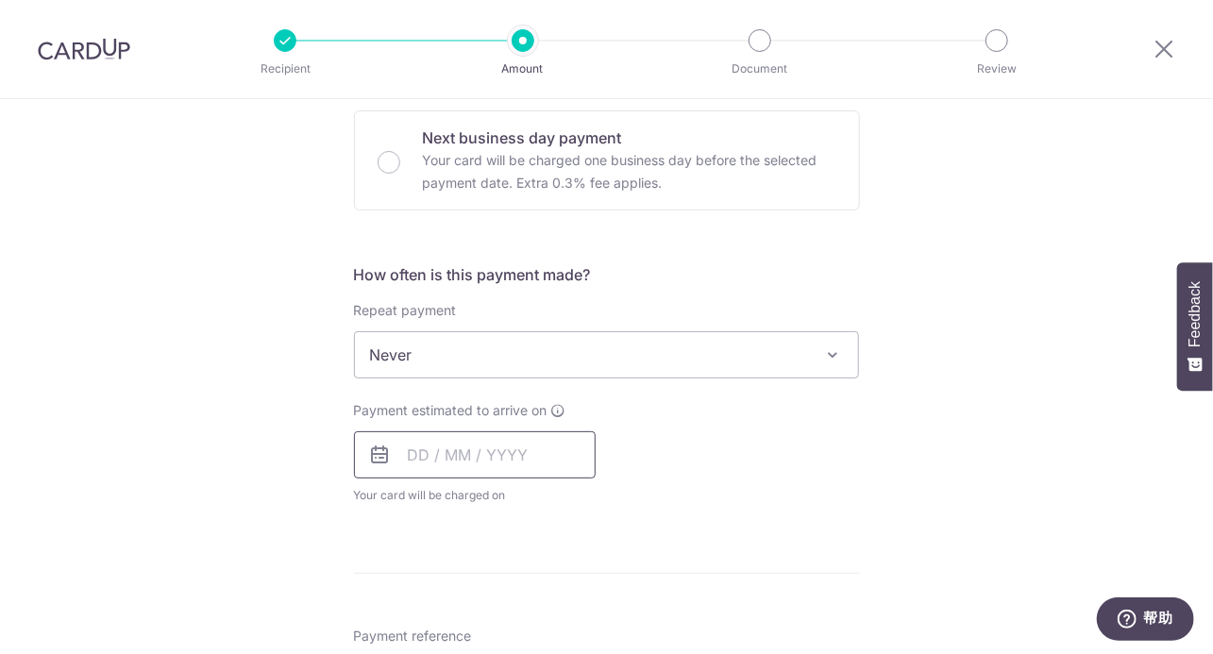
click at [452, 439] on input "text" at bounding box center [475, 454] width 242 height 47
click at [795, 464] on div "Payment estimated to arrive on Prev Next Sep Oct Nov [DATE] 2026 2027 2028 2029…" at bounding box center [607, 453] width 529 height 104
click at [506, 470] on input "text" at bounding box center [475, 454] width 242 height 47
click at [538, 583] on link "4" at bounding box center [544, 589] width 30 height 30
type input "[DATE]"
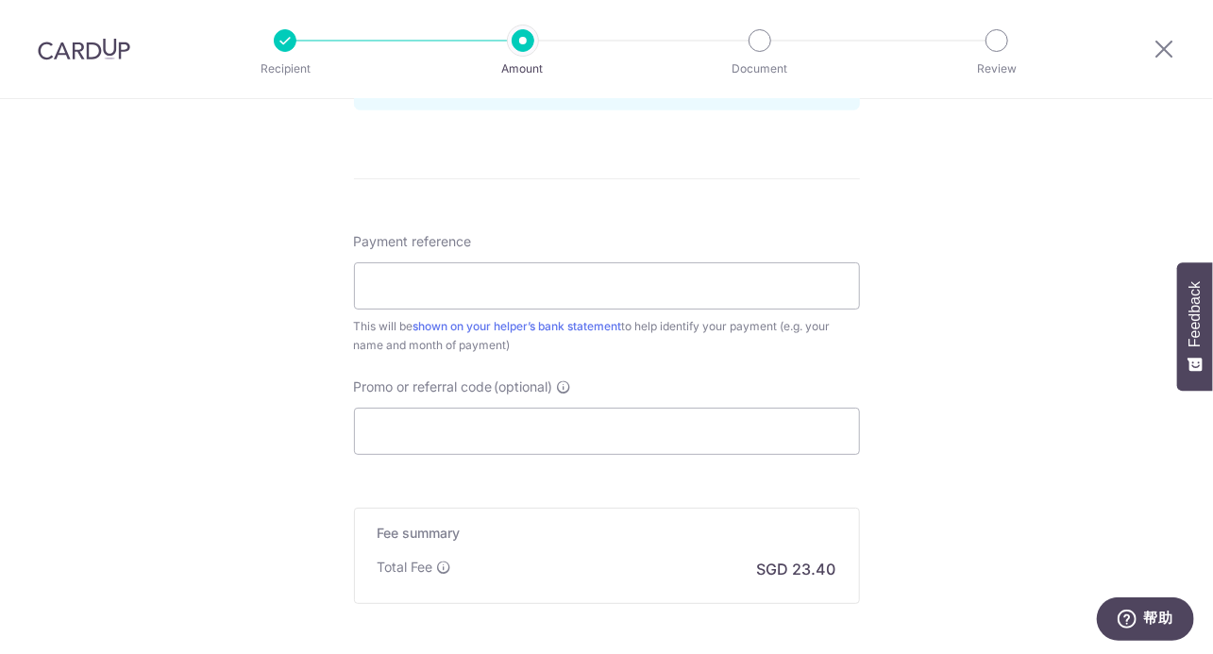
scroll to position [1133, 0]
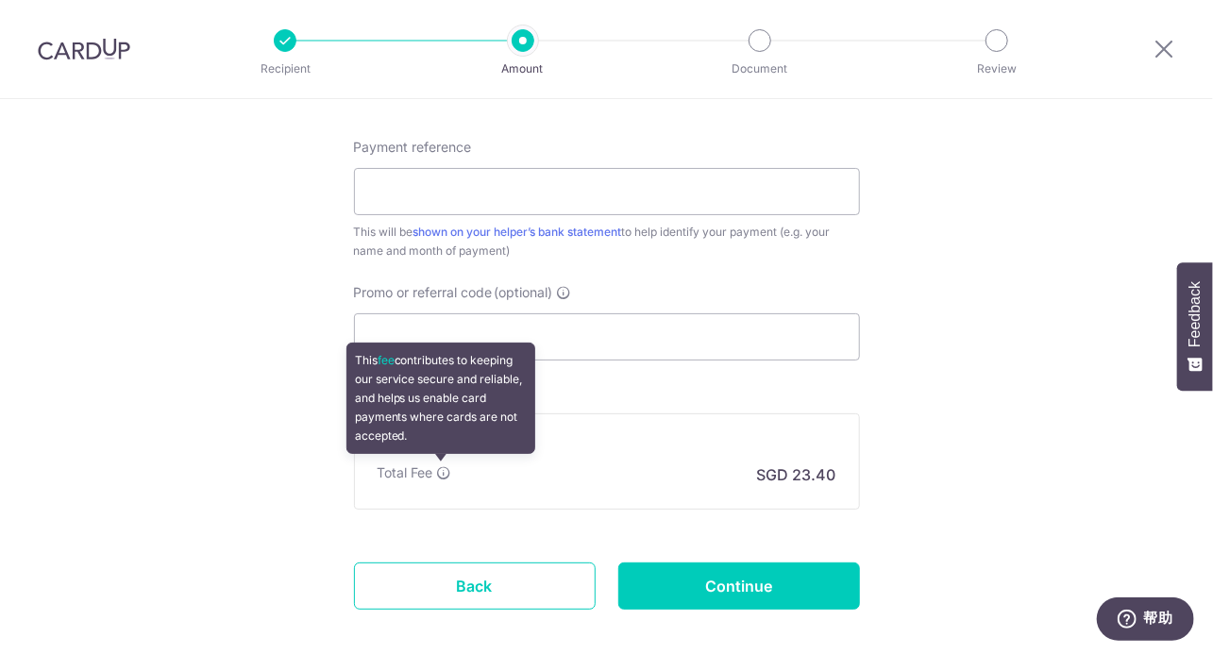
click at [440, 471] on icon at bounding box center [444, 472] width 15 height 15
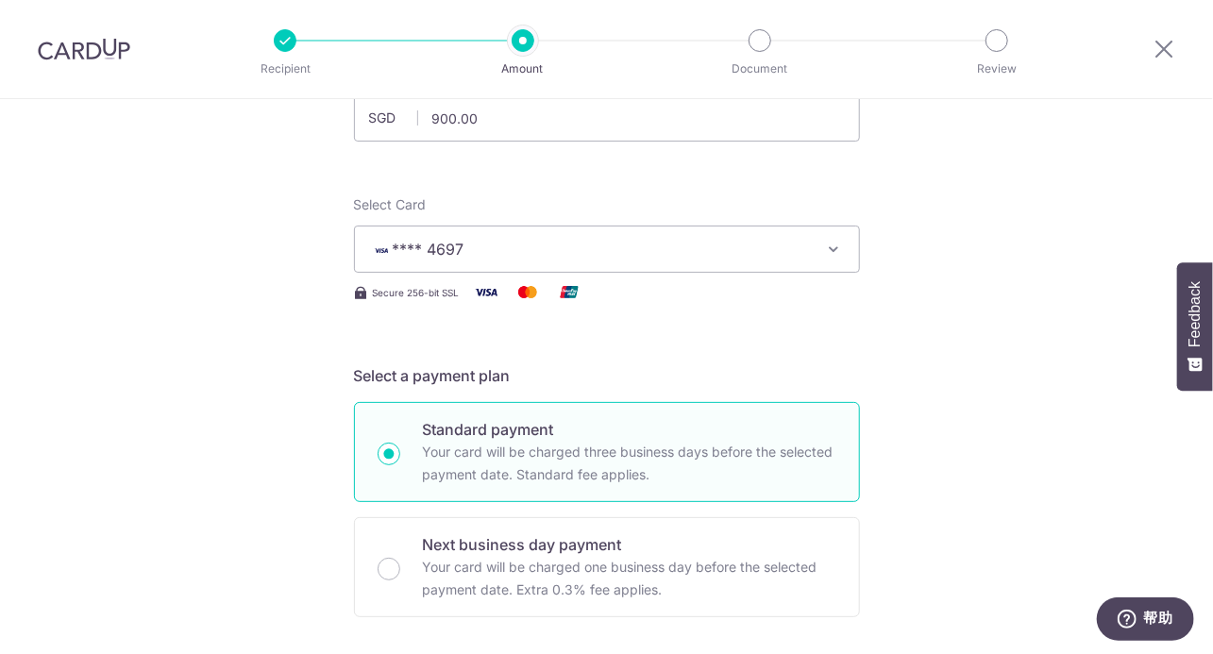
scroll to position [94, 0]
